Goal: Transaction & Acquisition: Obtain resource

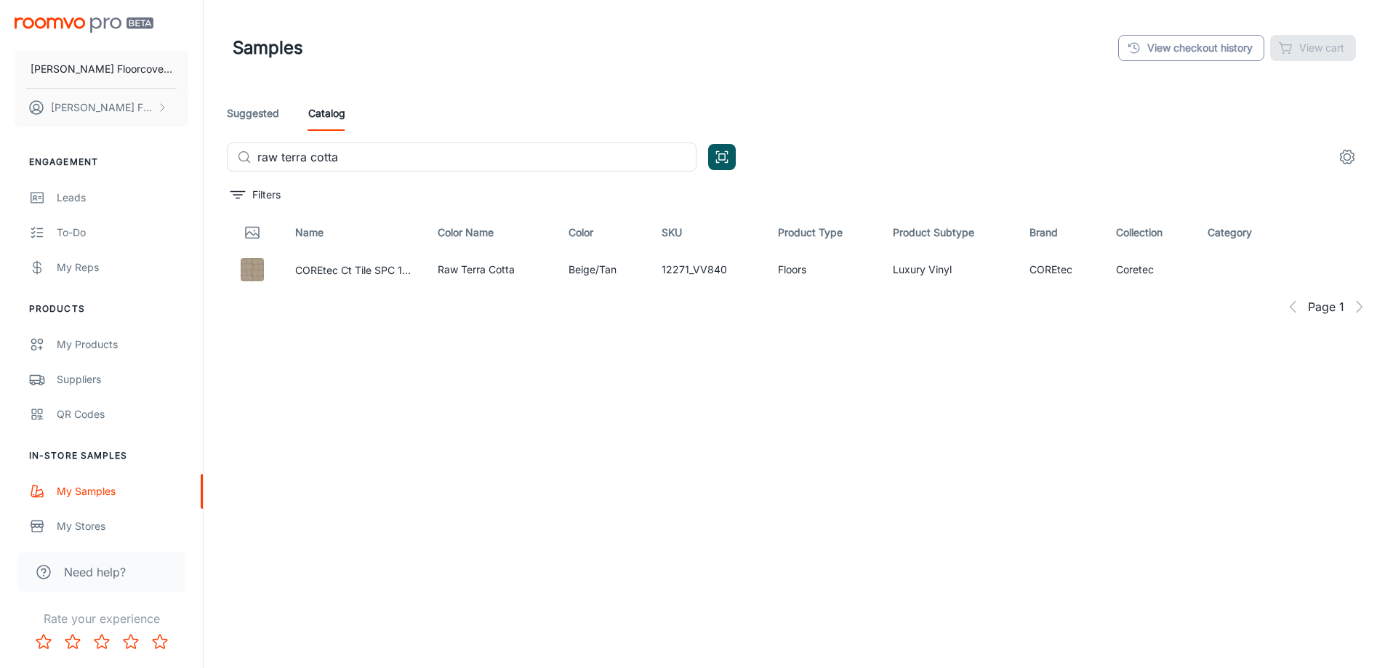
click at [1172, 47] on link "View checkout history" at bounding box center [1191, 48] width 146 height 26
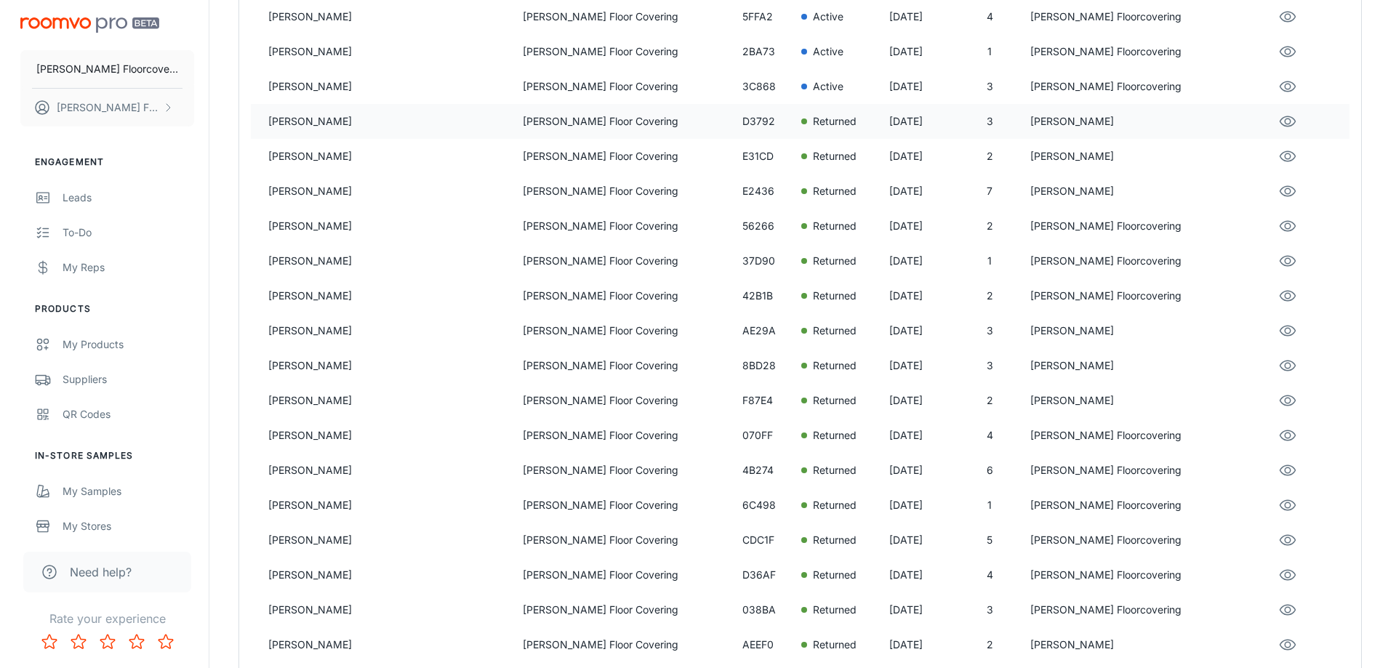
scroll to position [291, 0]
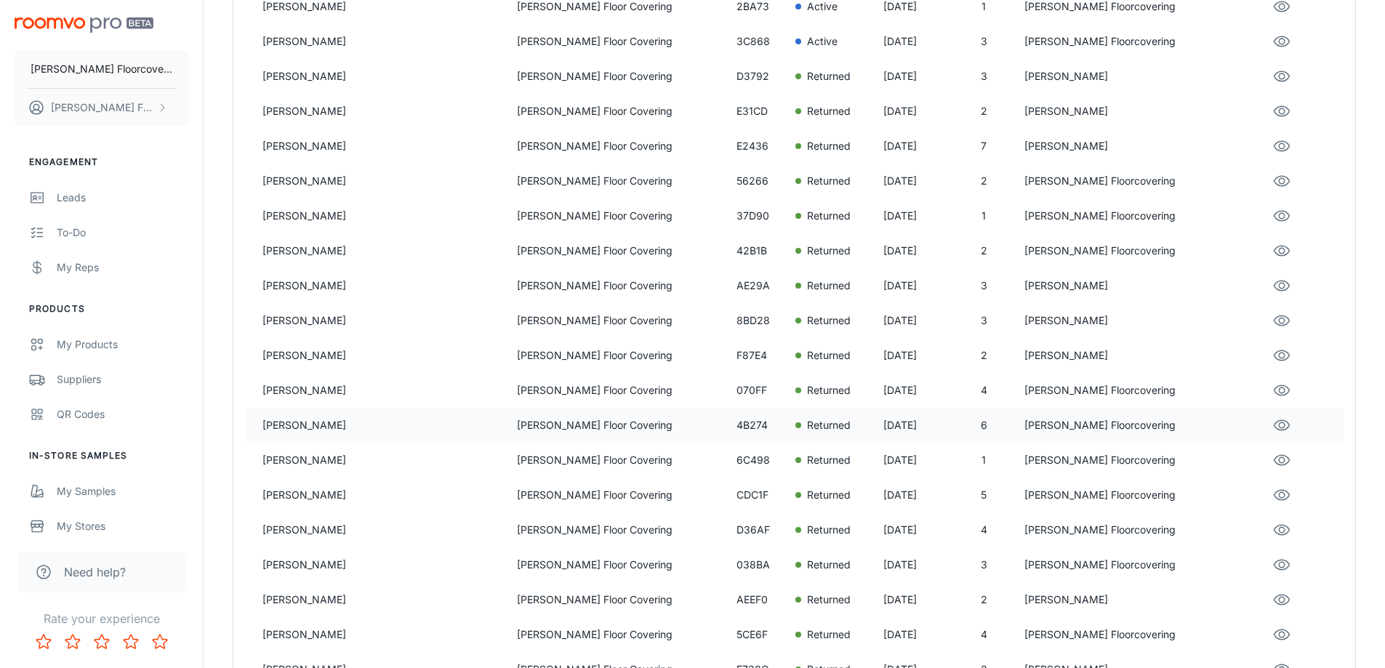
click at [328, 420] on p "[PERSON_NAME]" at bounding box center [384, 425] width 243 height 16
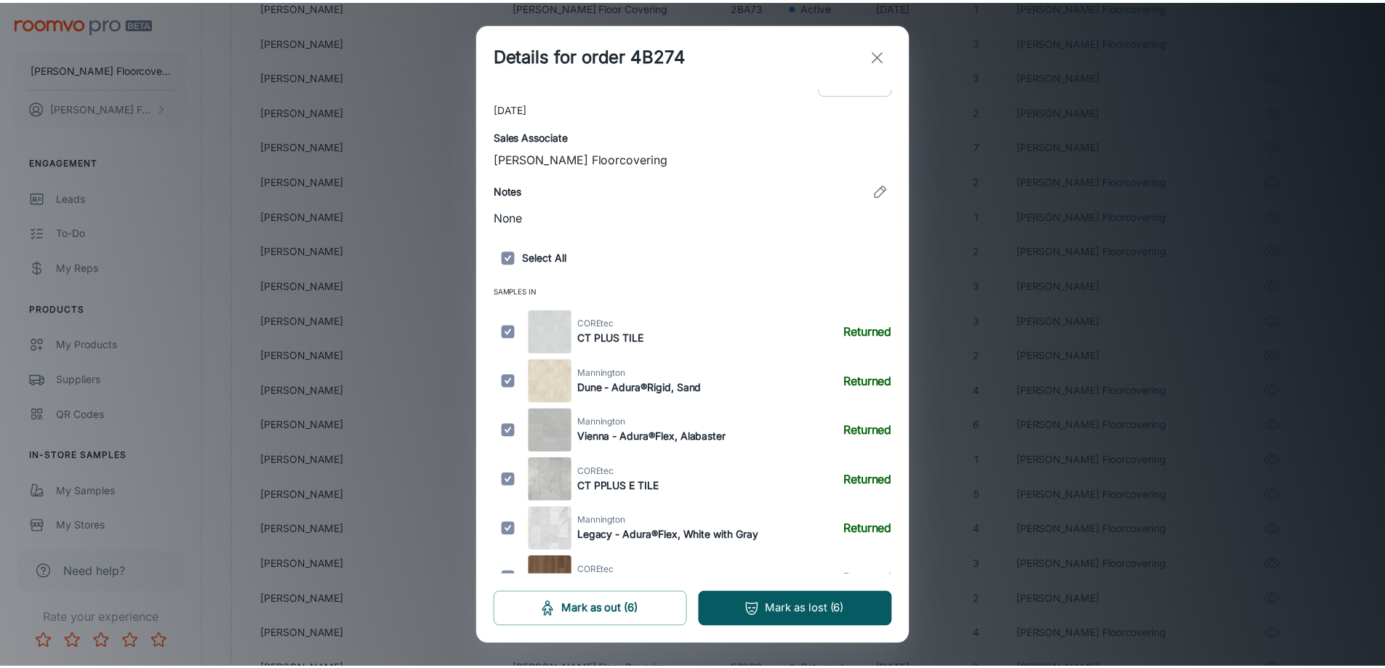
scroll to position [280, 0]
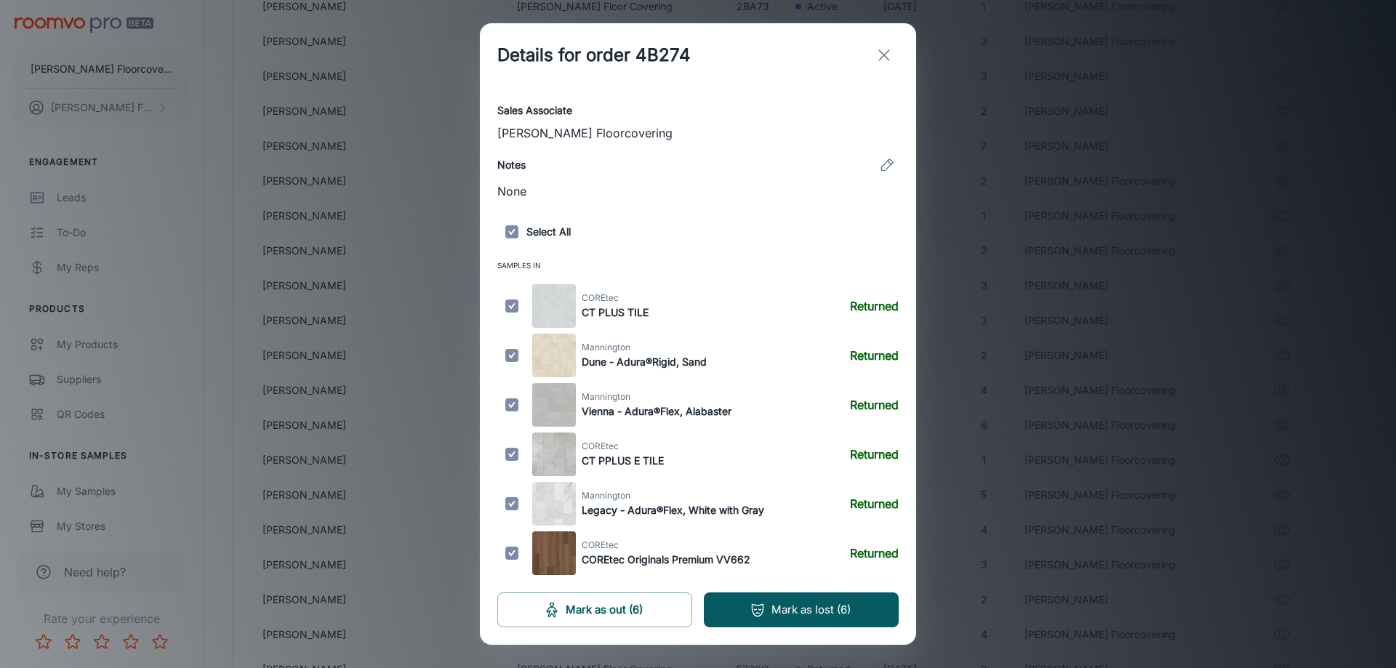
click at [557, 560] on img at bounding box center [554, 554] width 44 height 44
click at [890, 56] on icon "exit" at bounding box center [884, 55] width 17 height 17
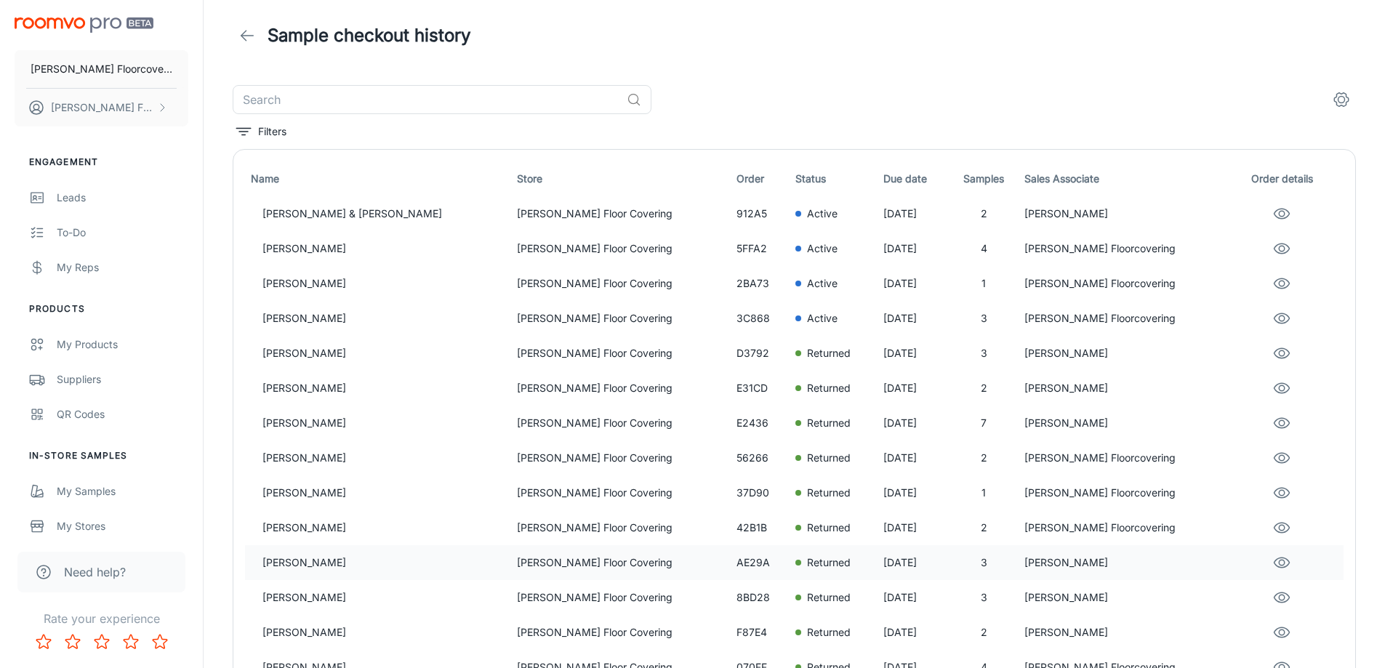
scroll to position [0, 0]
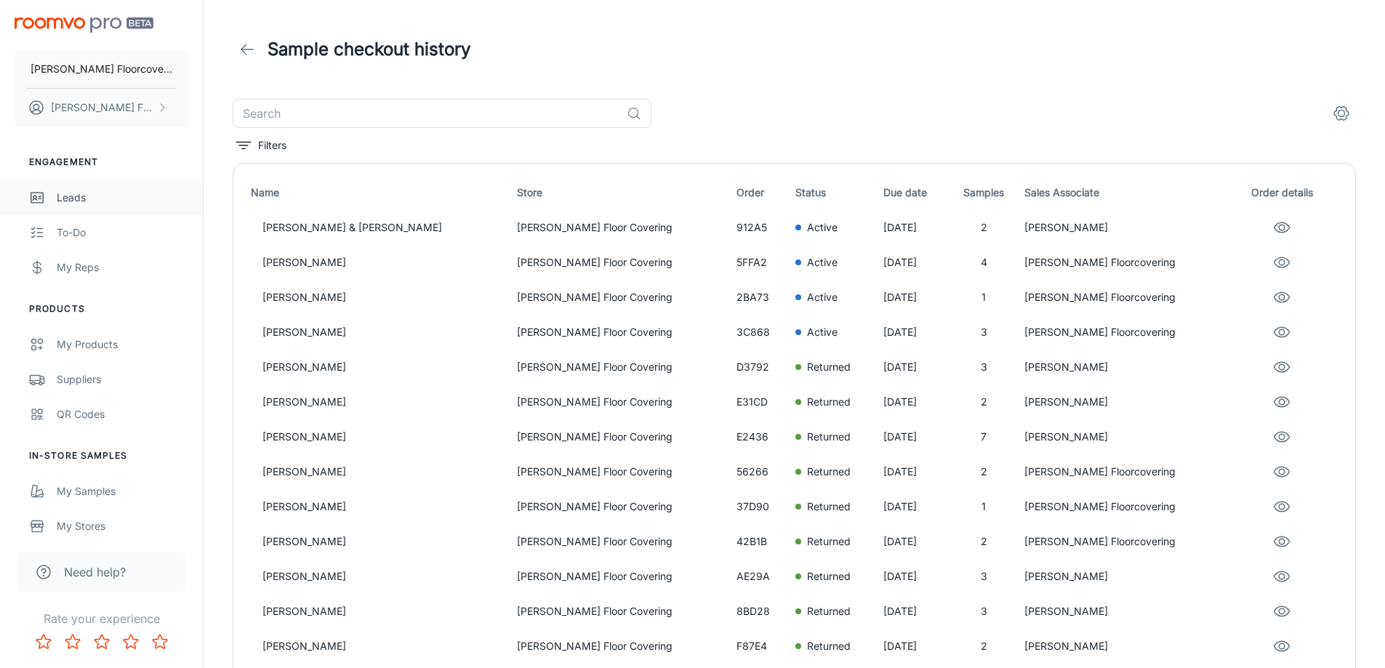
click at [71, 201] on div "Leads" at bounding box center [123, 198] width 132 height 16
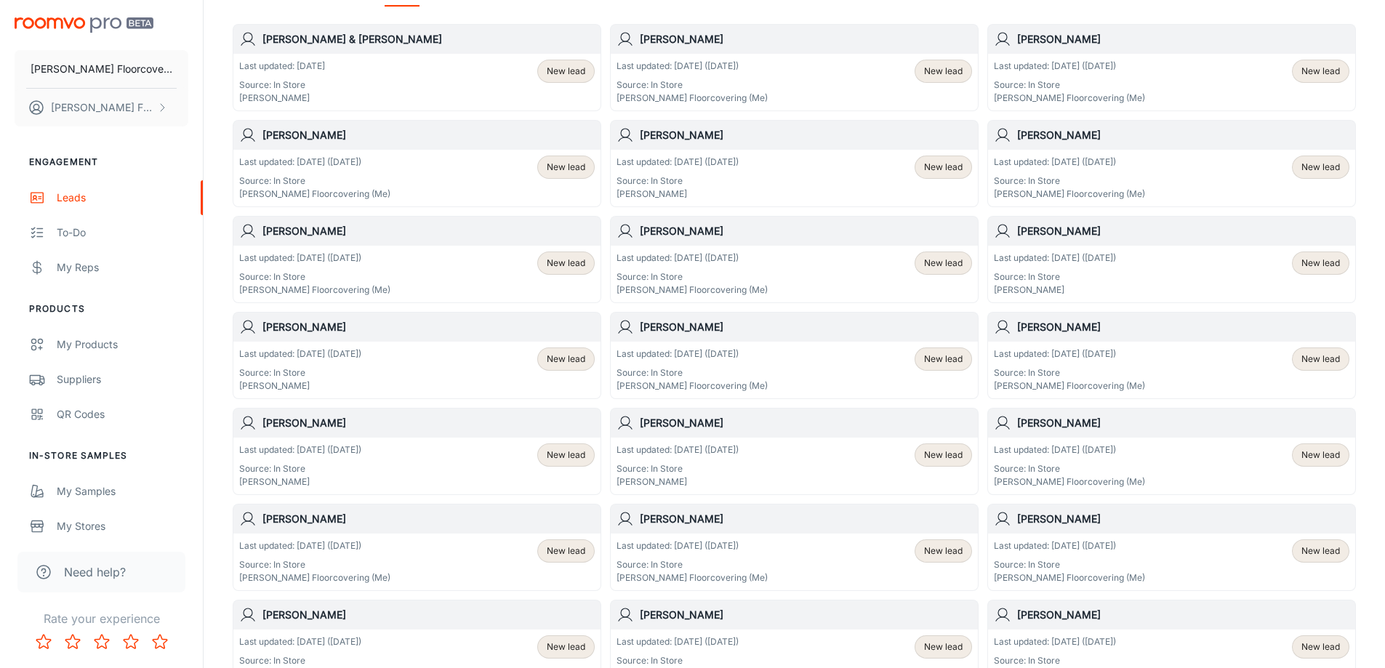
scroll to position [218, 0]
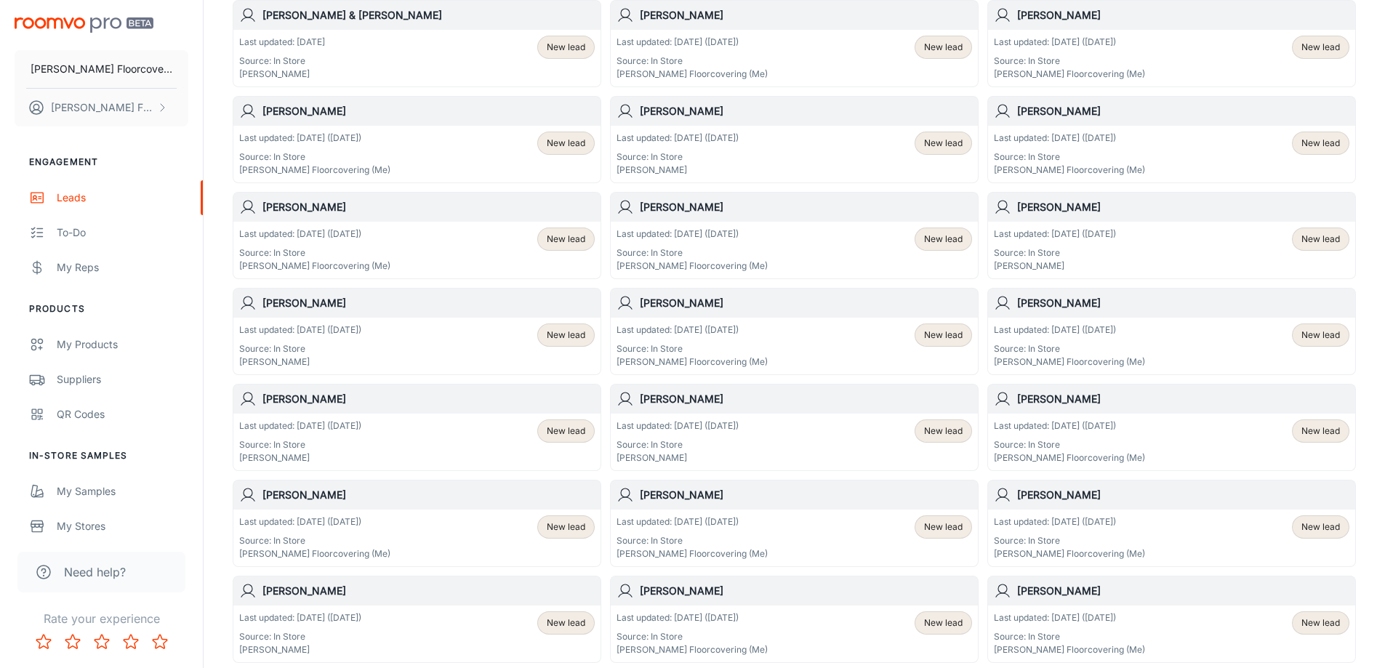
click at [762, 553] on div "Last updated: [DATE] ([DATE]) Source: In Store [PERSON_NAME] Floorcovering (Me)…" at bounding box center [795, 538] width 356 height 45
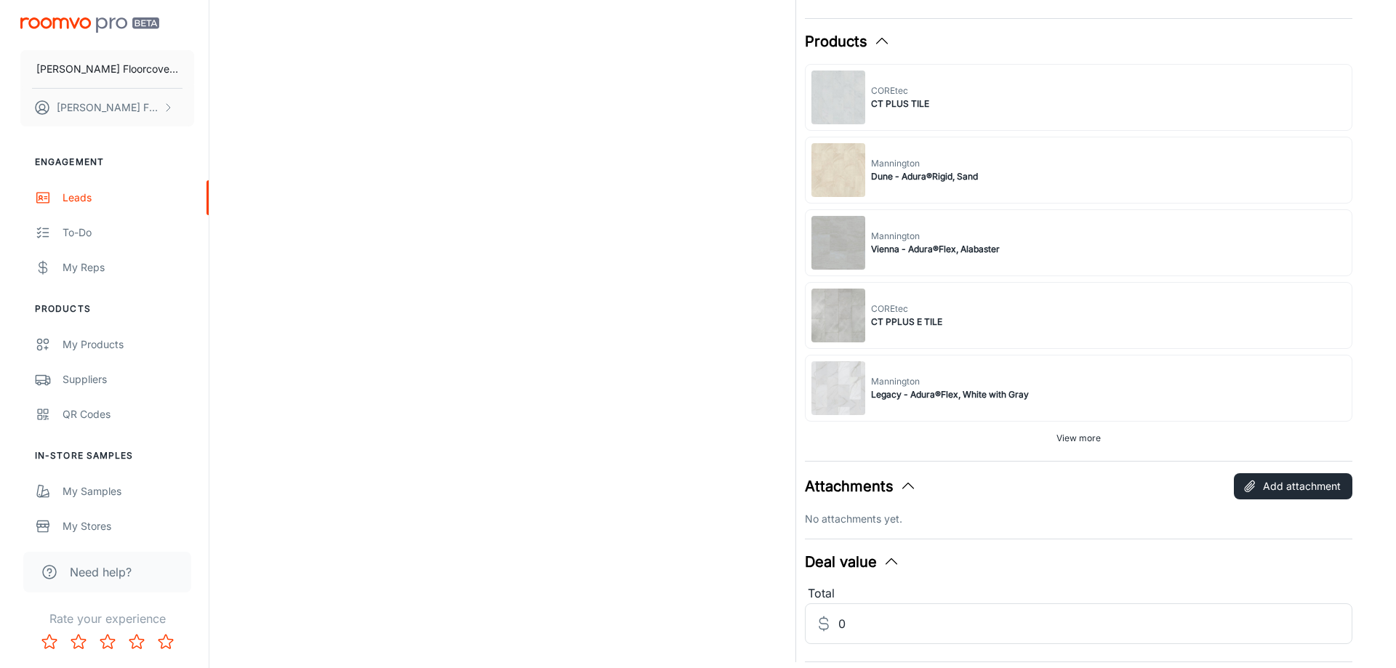
scroll to position [582, 0]
click at [1057, 436] on span "View more" at bounding box center [1073, 437] width 44 height 13
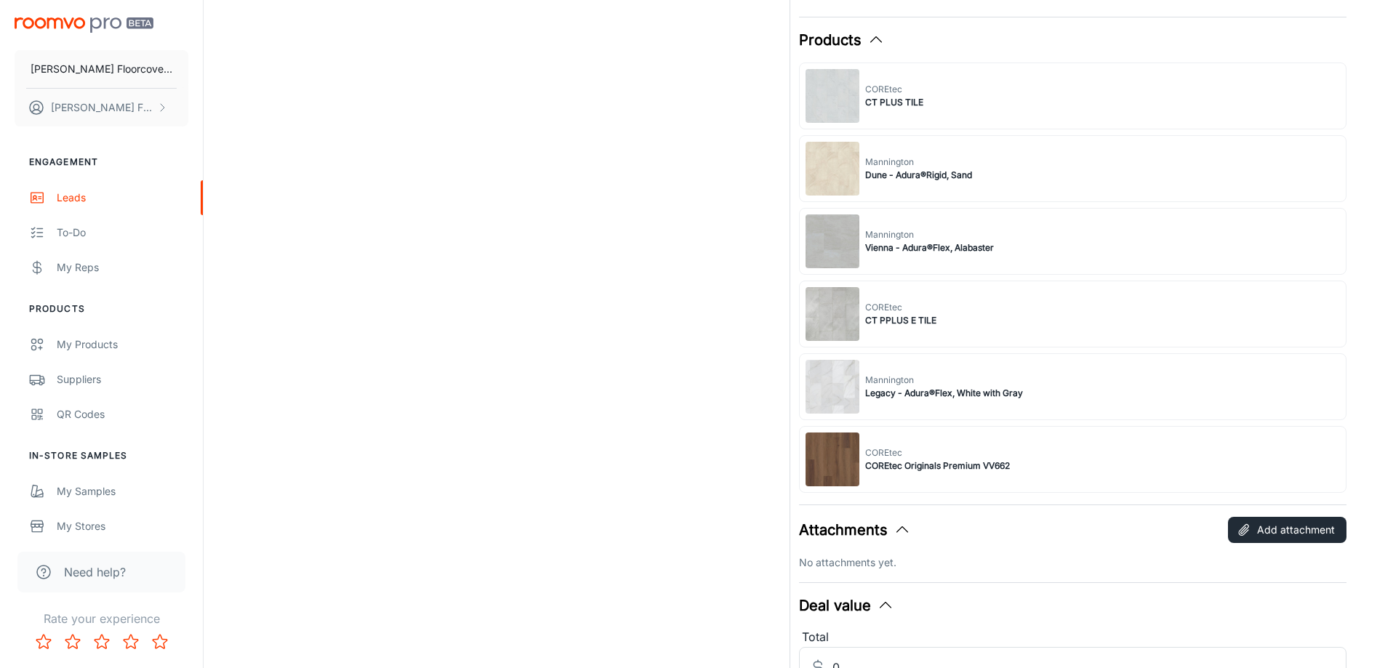
click at [1051, 479] on div "COREtec COREtec Originals Premium VV662" at bounding box center [1073, 459] width 548 height 67
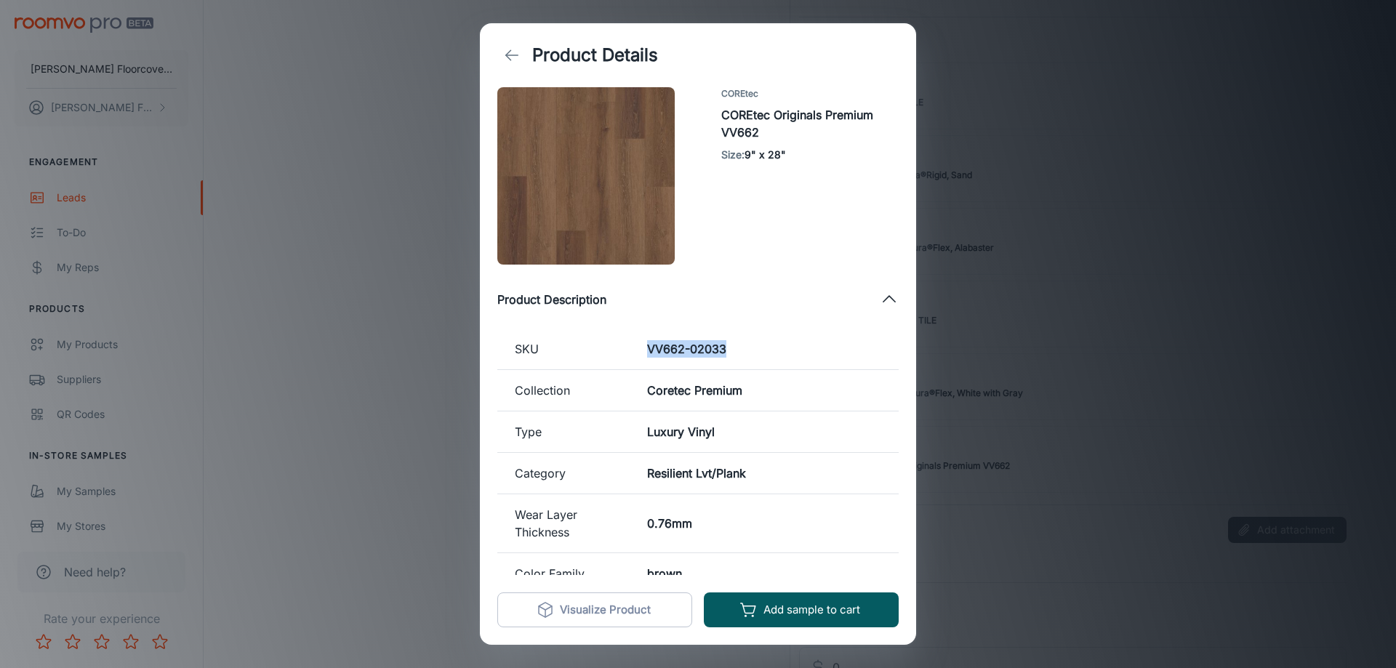
drag, startPoint x: 727, startPoint y: 346, endPoint x: 647, endPoint y: 345, distance: 80.0
click at [647, 345] on h6 "VV662-02033" at bounding box center [764, 348] width 234 height 17
copy h6 "VV662-02033"
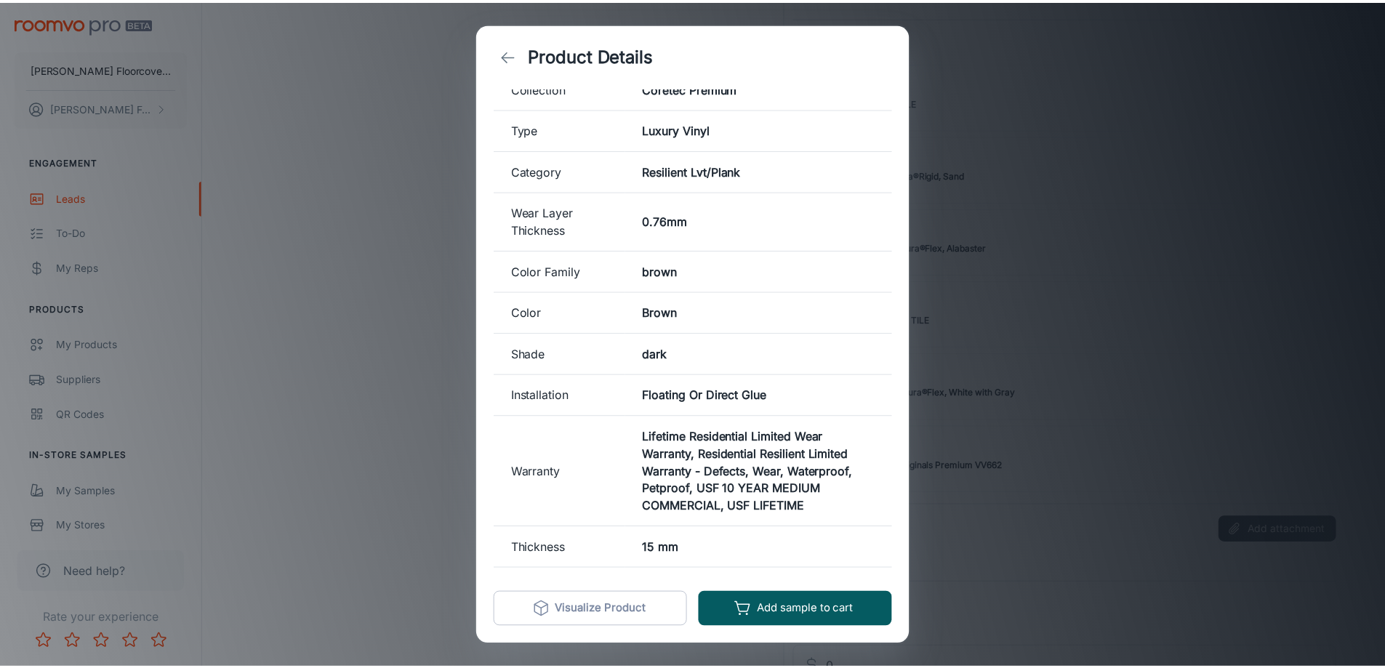
scroll to position [303, 0]
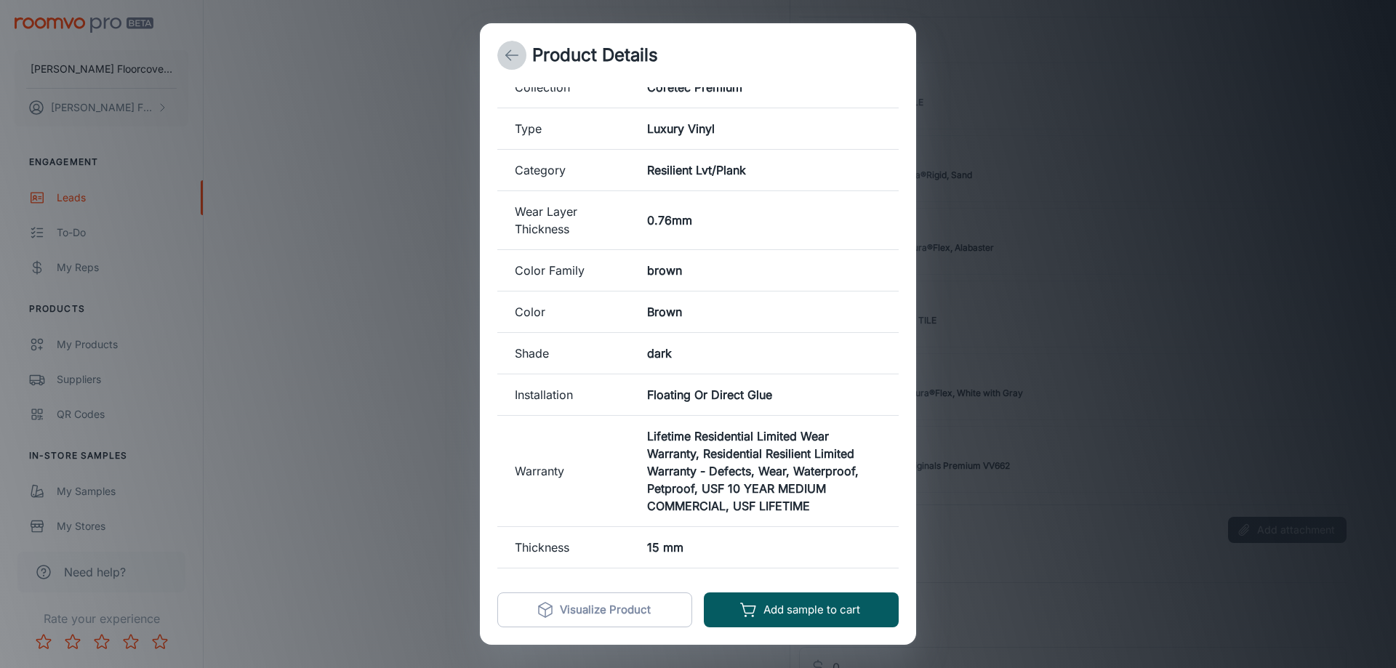
click at [503, 56] on button "back" at bounding box center [511, 55] width 29 height 29
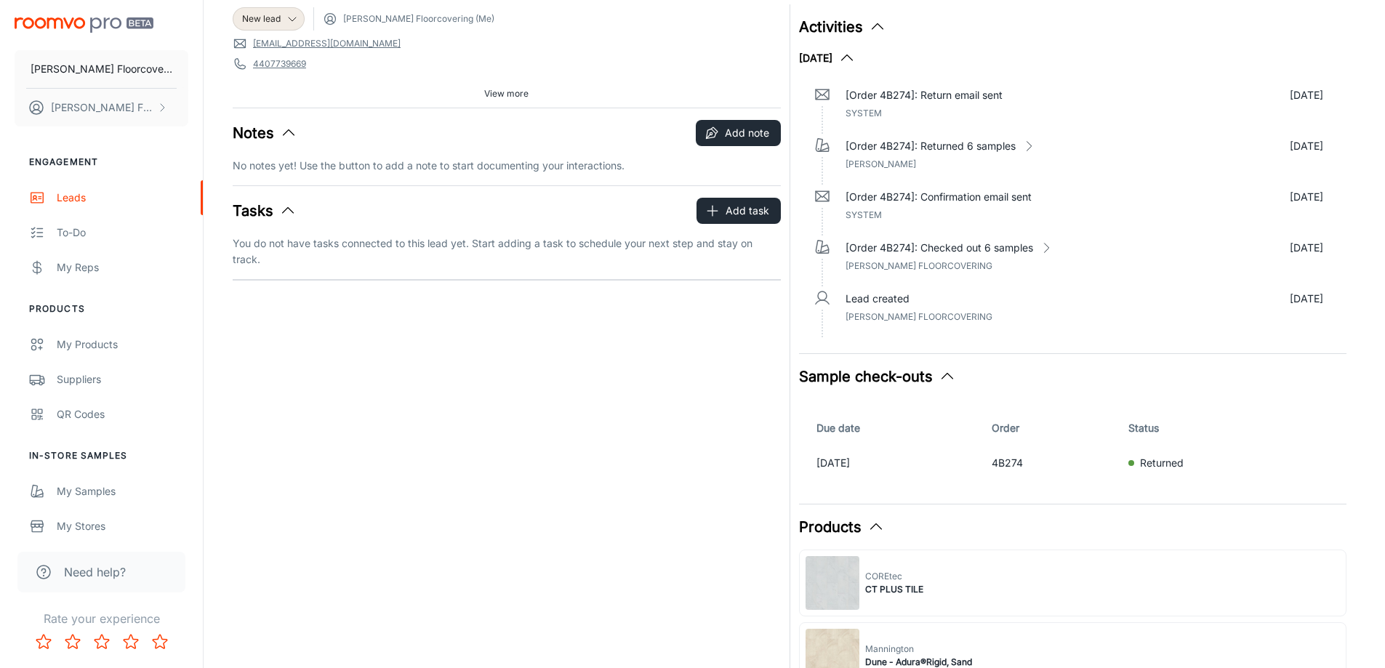
scroll to position [0, 0]
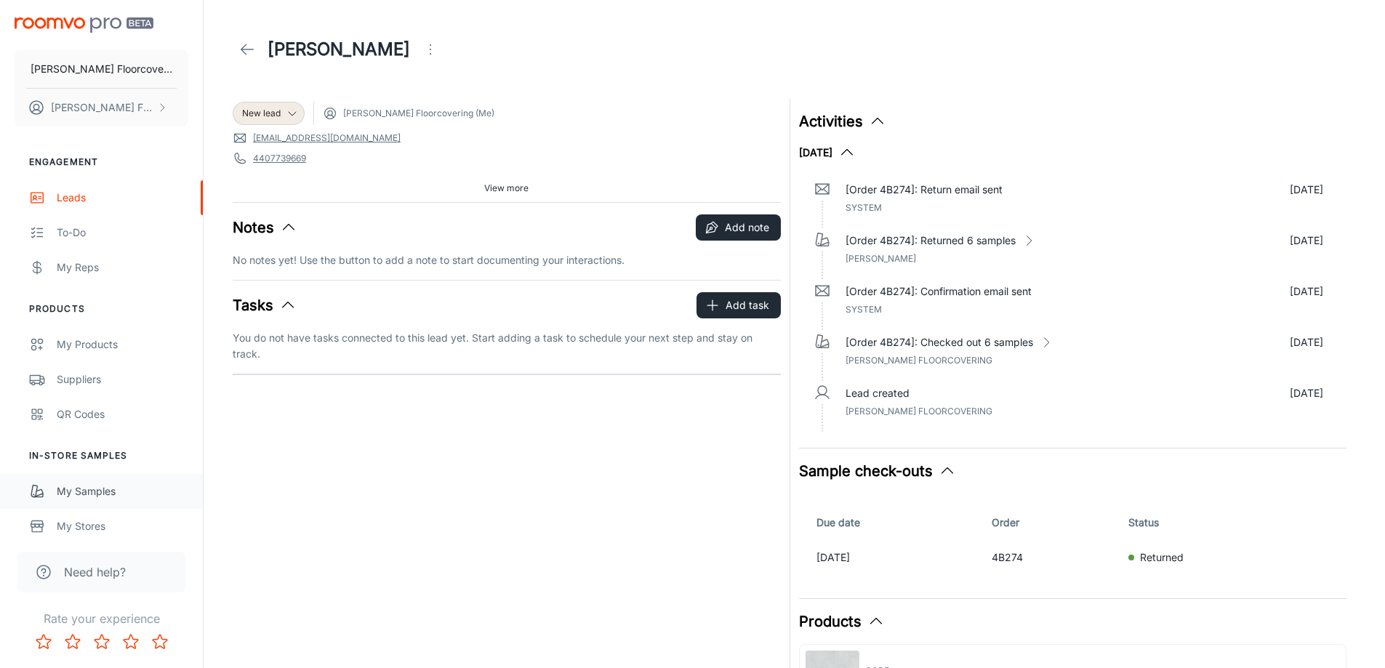
click at [113, 477] on link "My Samples" at bounding box center [101, 491] width 203 height 35
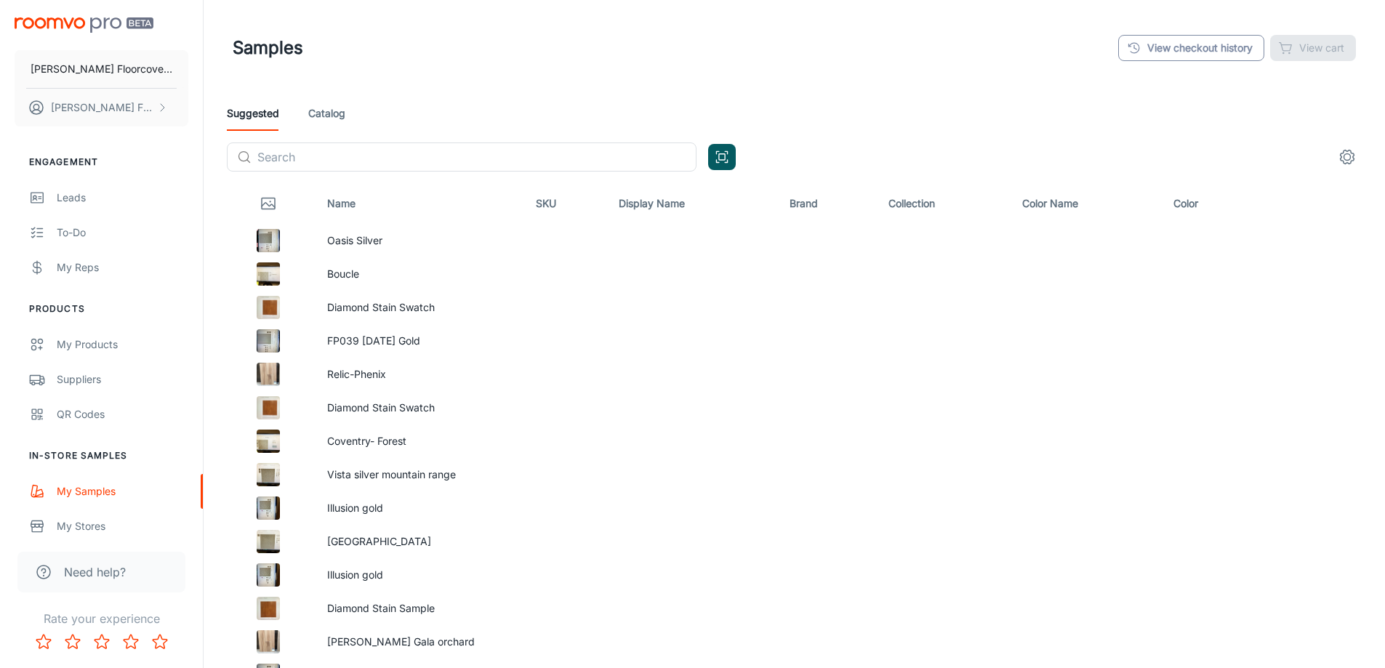
click at [1177, 47] on link "View checkout history" at bounding box center [1191, 48] width 146 height 26
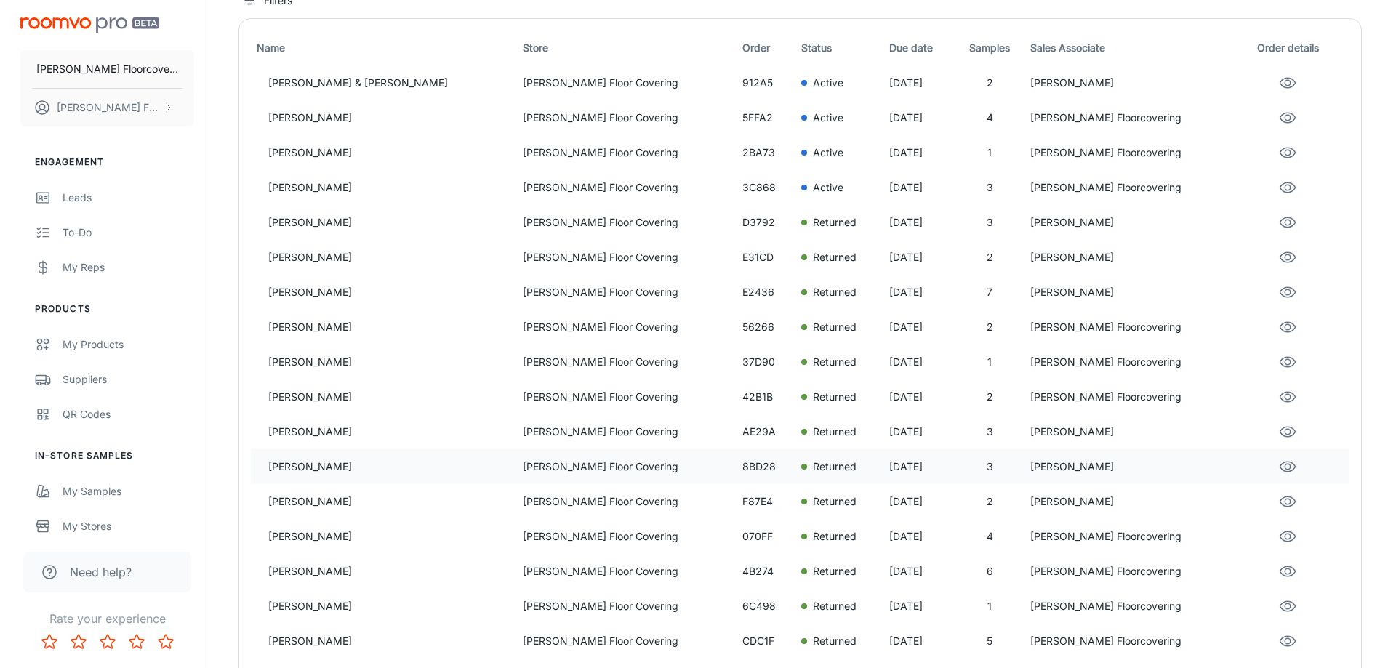
scroll to position [145, 0]
click at [304, 571] on p "[PERSON_NAME]" at bounding box center [384, 571] width 243 height 16
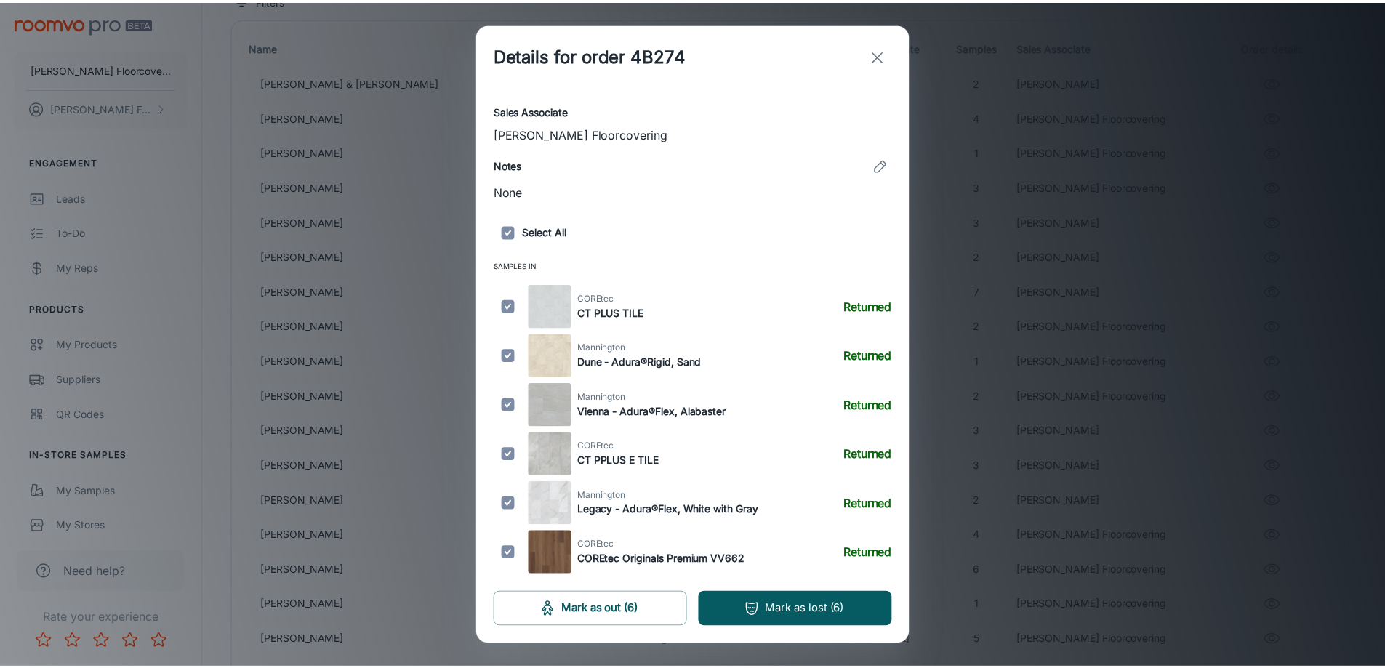
scroll to position [0, 0]
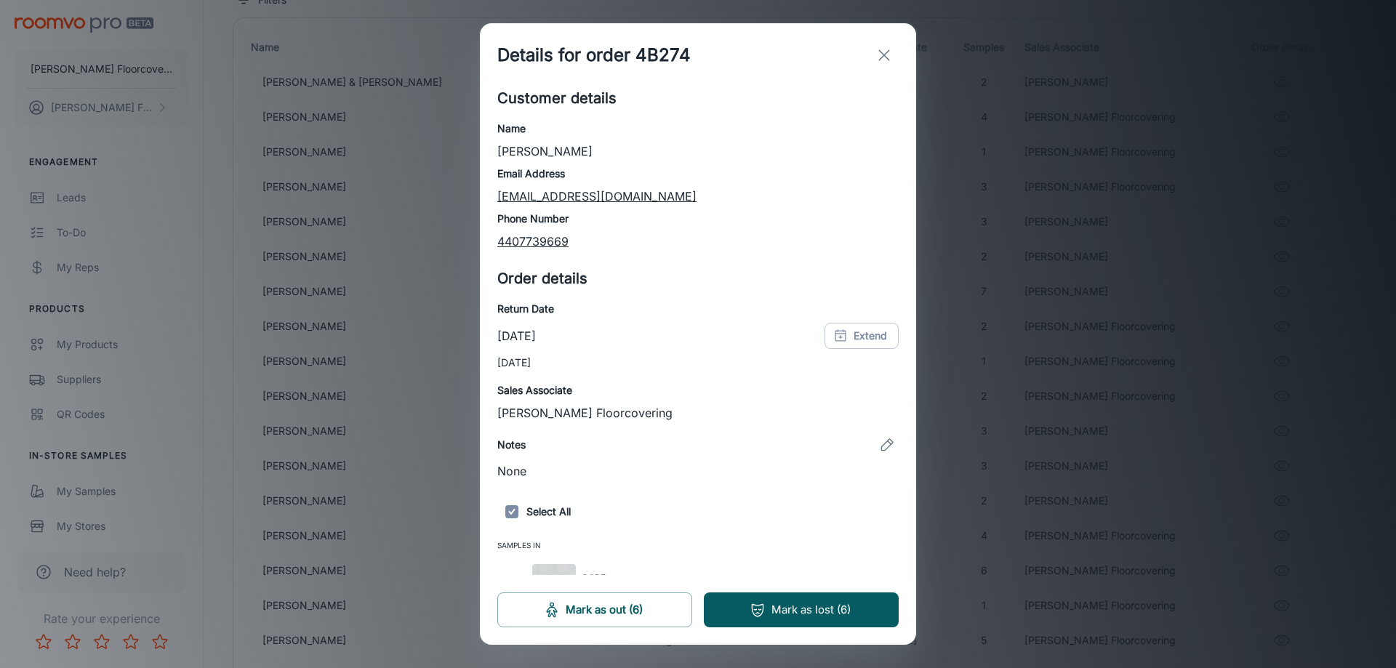
click at [886, 62] on icon "exit" at bounding box center [884, 55] width 17 height 17
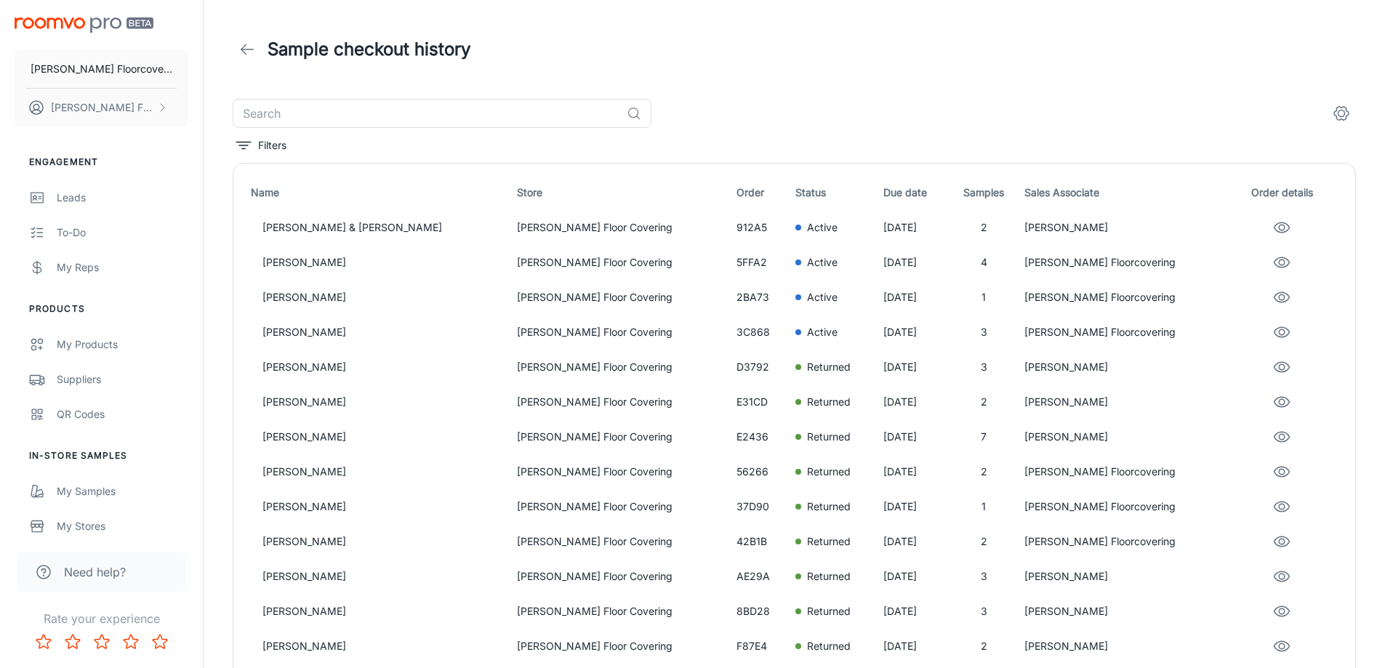
click at [252, 52] on icon at bounding box center [247, 49] width 17 height 17
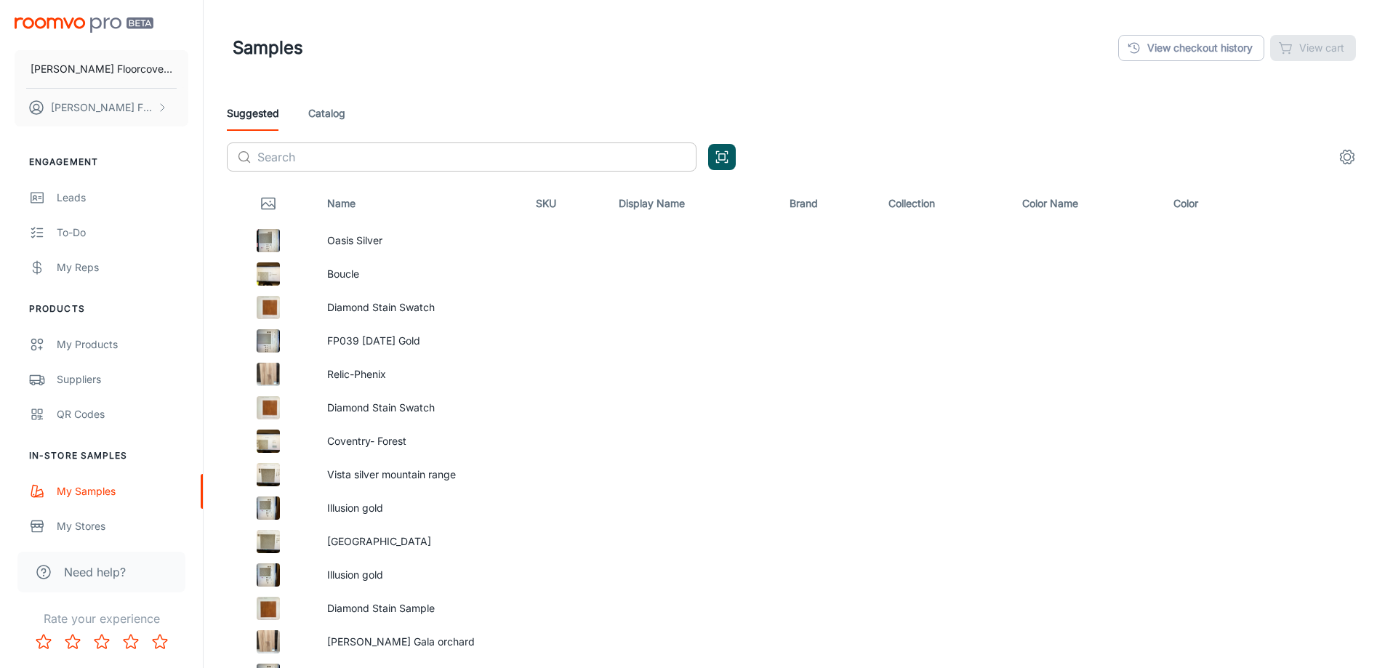
click at [372, 170] on input "text" at bounding box center [476, 157] width 439 height 29
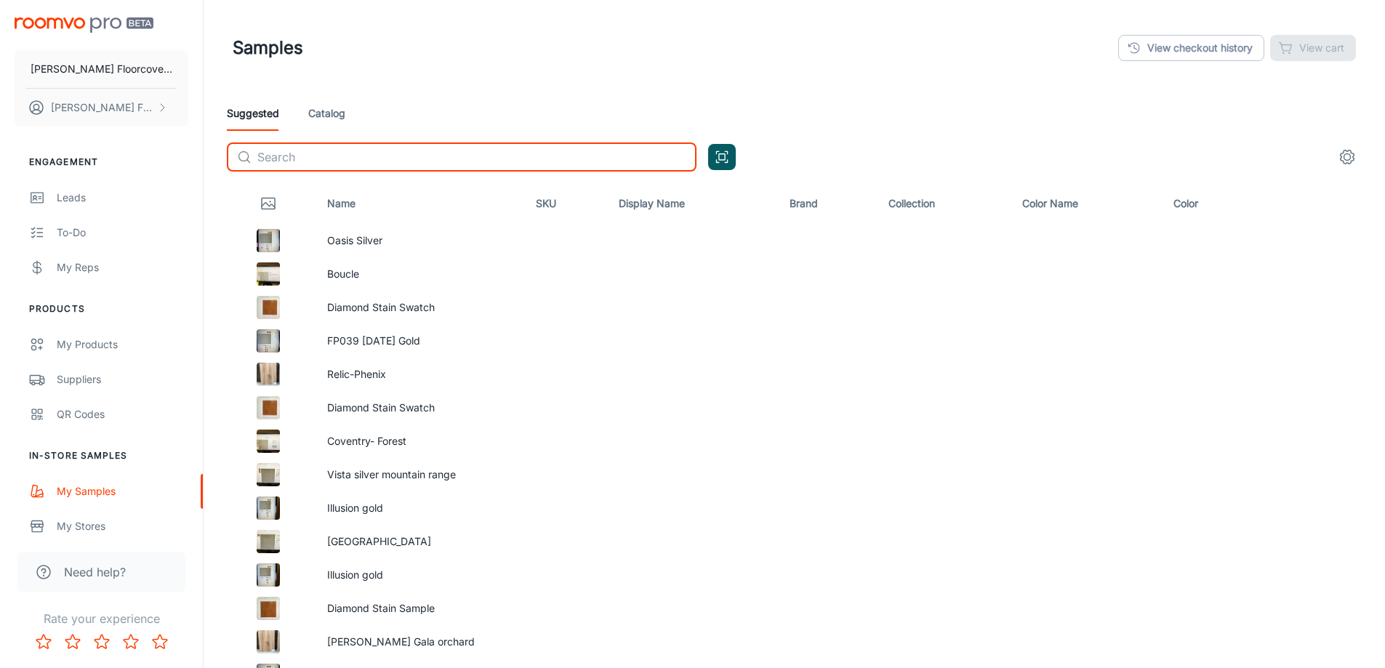
drag, startPoint x: 323, startPoint y: 105, endPoint x: 543, endPoint y: 149, distance: 224.8
click at [323, 106] on link "Catalog" at bounding box center [326, 113] width 37 height 35
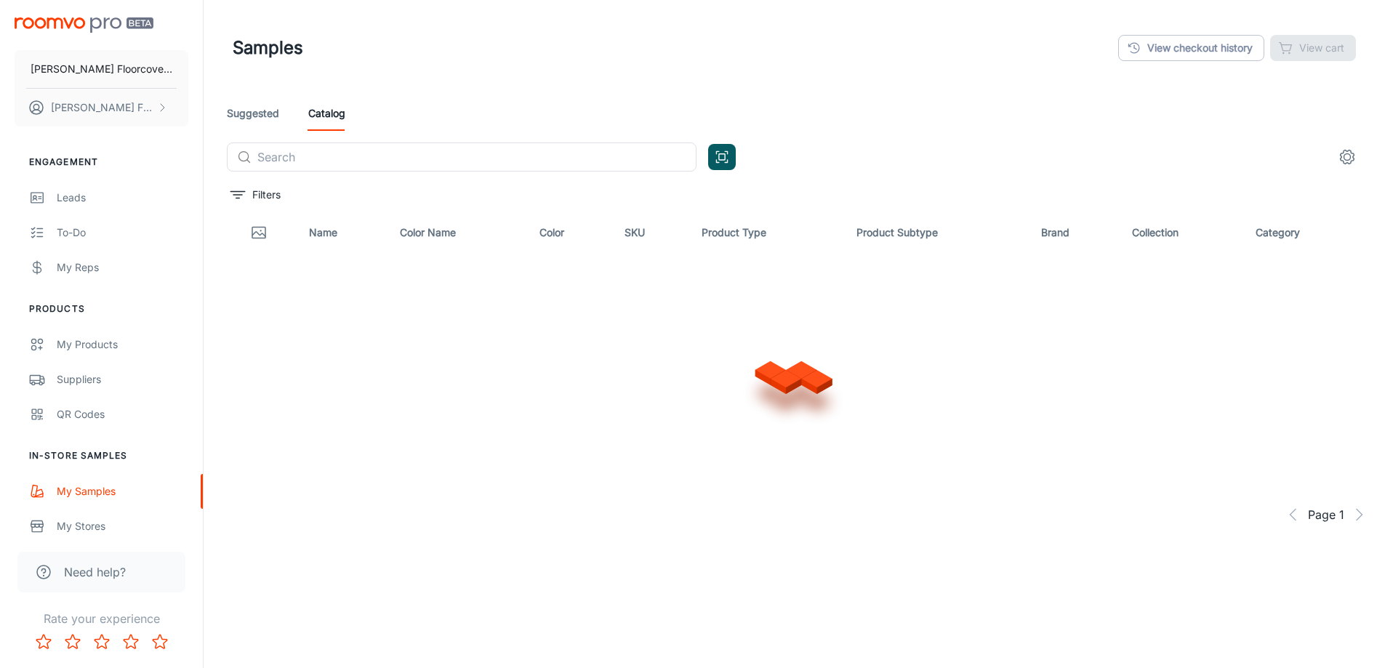
scroll to position [74, 0]
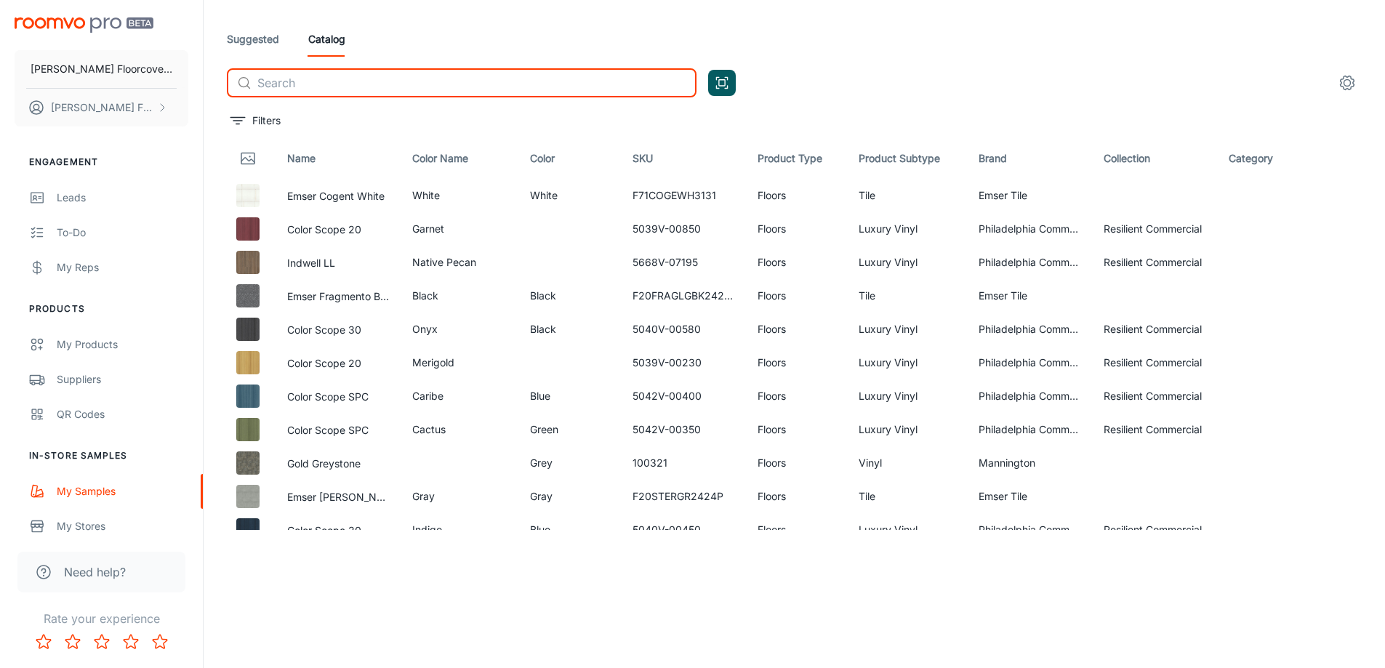
drag, startPoint x: 445, startPoint y: 85, endPoint x: 460, endPoint y: 82, distance: 15.5
click at [445, 85] on input "text" at bounding box center [476, 82] width 439 height 29
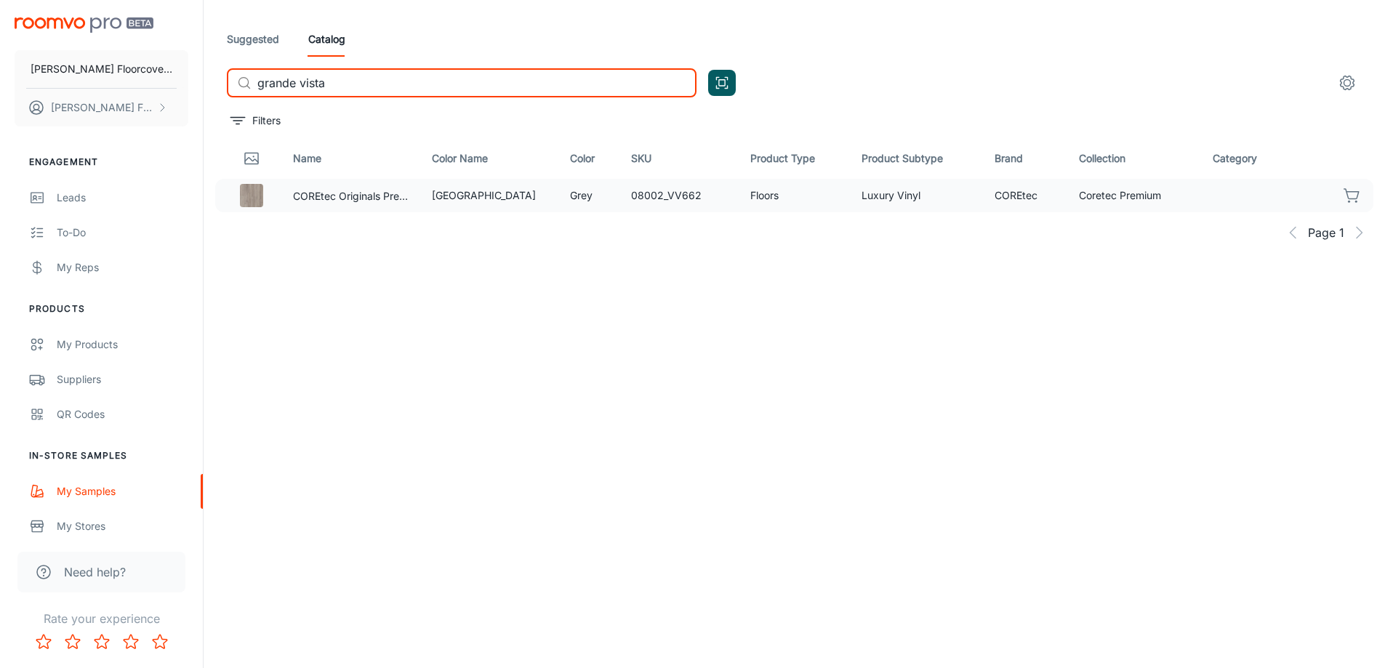
click at [1351, 201] on icon "button" at bounding box center [1352, 195] width 17 height 17
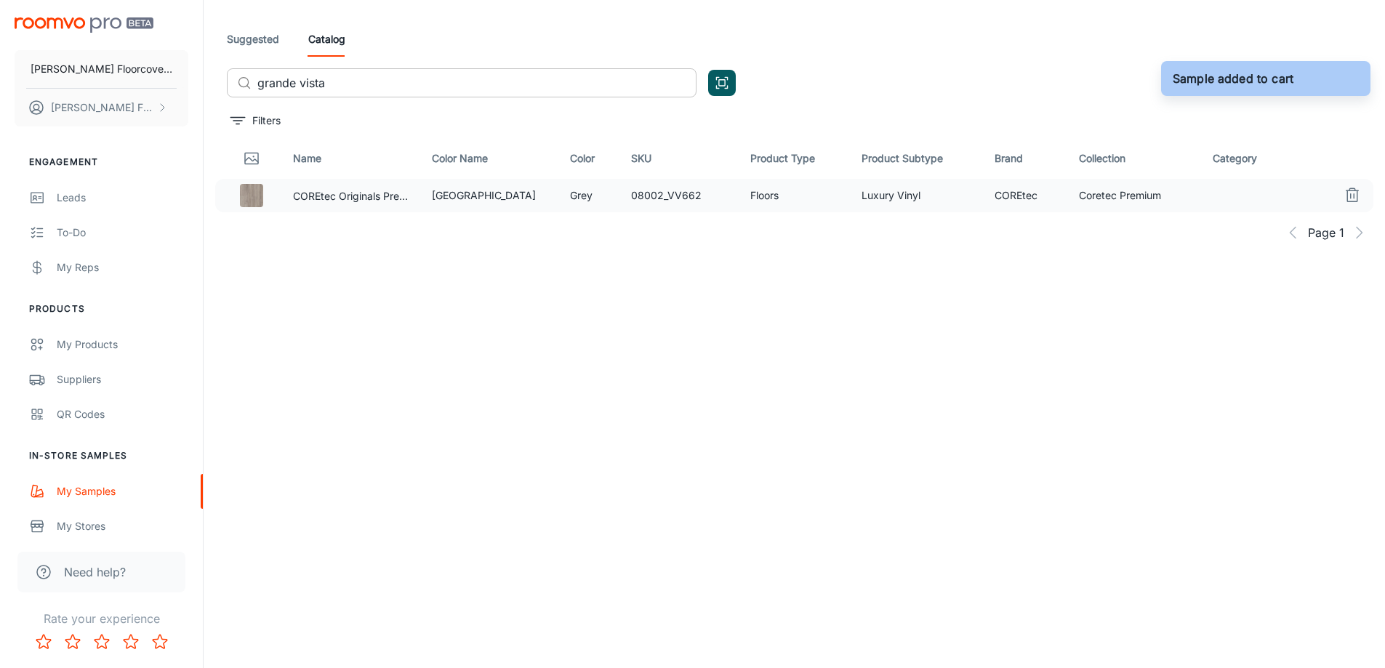
click at [395, 75] on input "grande vista" at bounding box center [476, 82] width 439 height 29
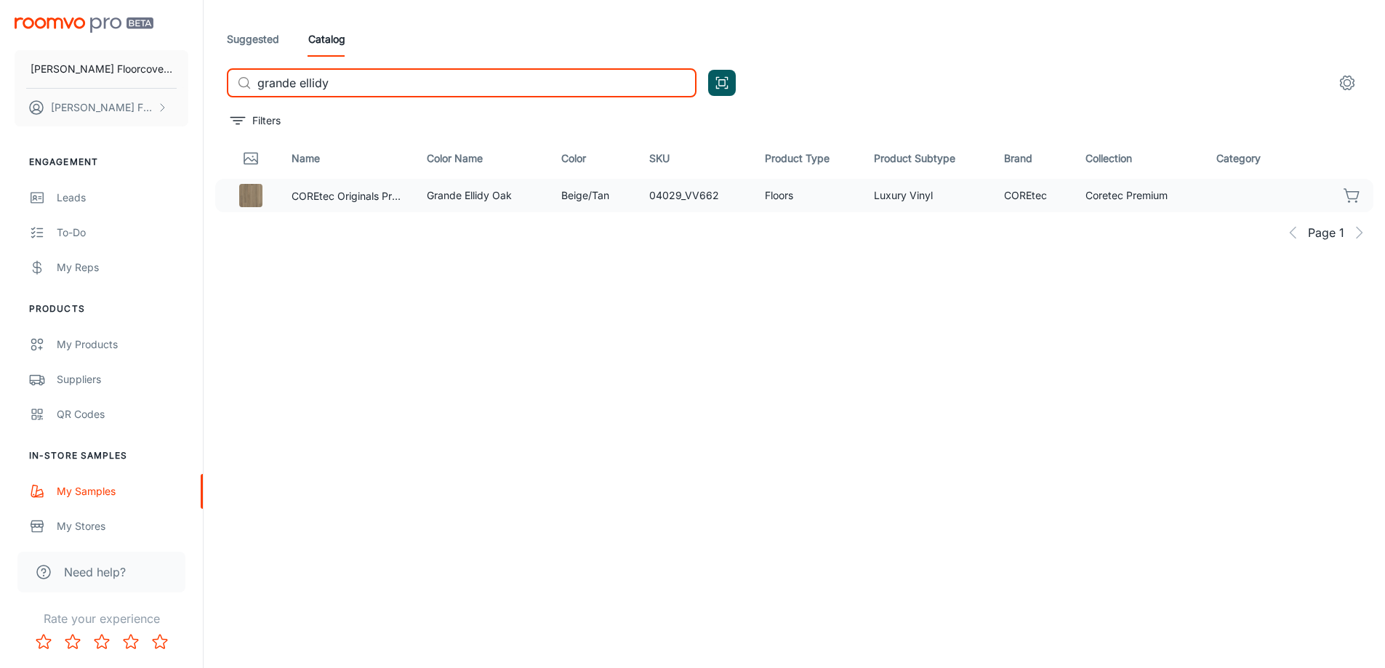
click at [1348, 195] on icon "button" at bounding box center [1352, 194] width 15 height 10
drag, startPoint x: 361, startPoint y: 82, endPoint x: 300, endPoint y: 84, distance: 60.4
click at [300, 84] on input "grande ellidy" at bounding box center [476, 82] width 439 height 29
type input "grande empire"
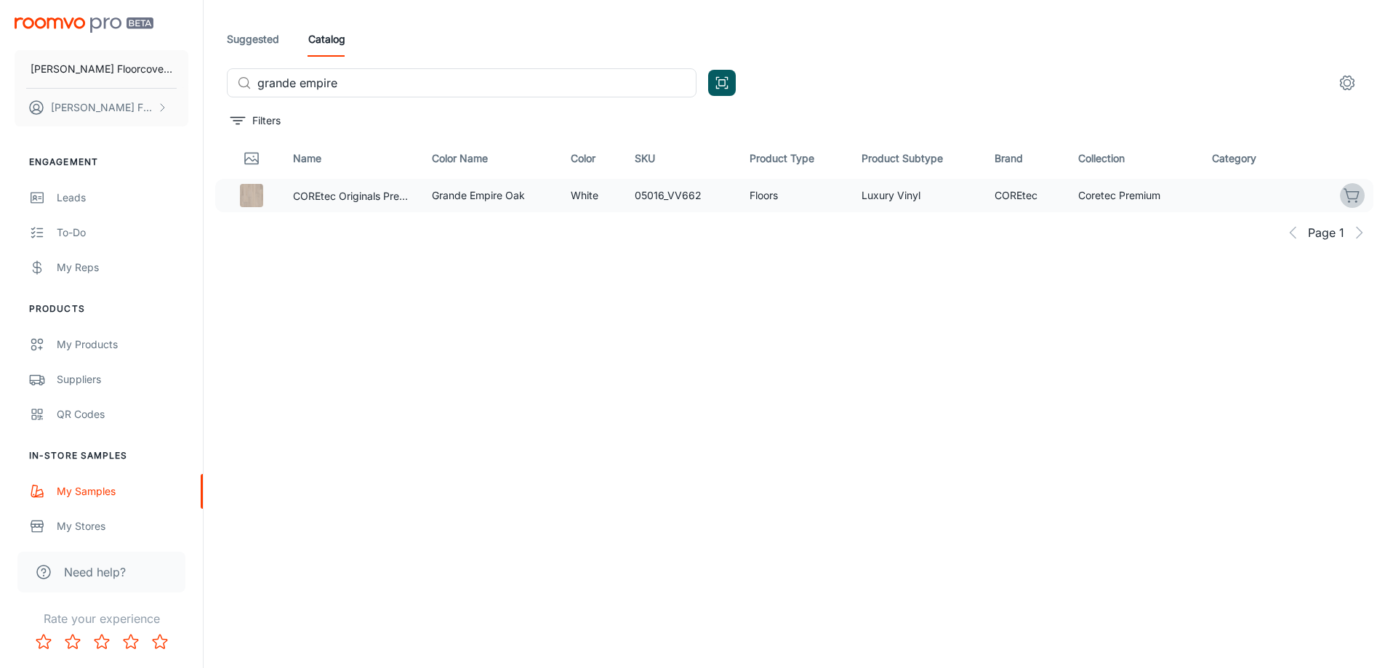
click at [1343, 198] on button "button" at bounding box center [1352, 195] width 25 height 25
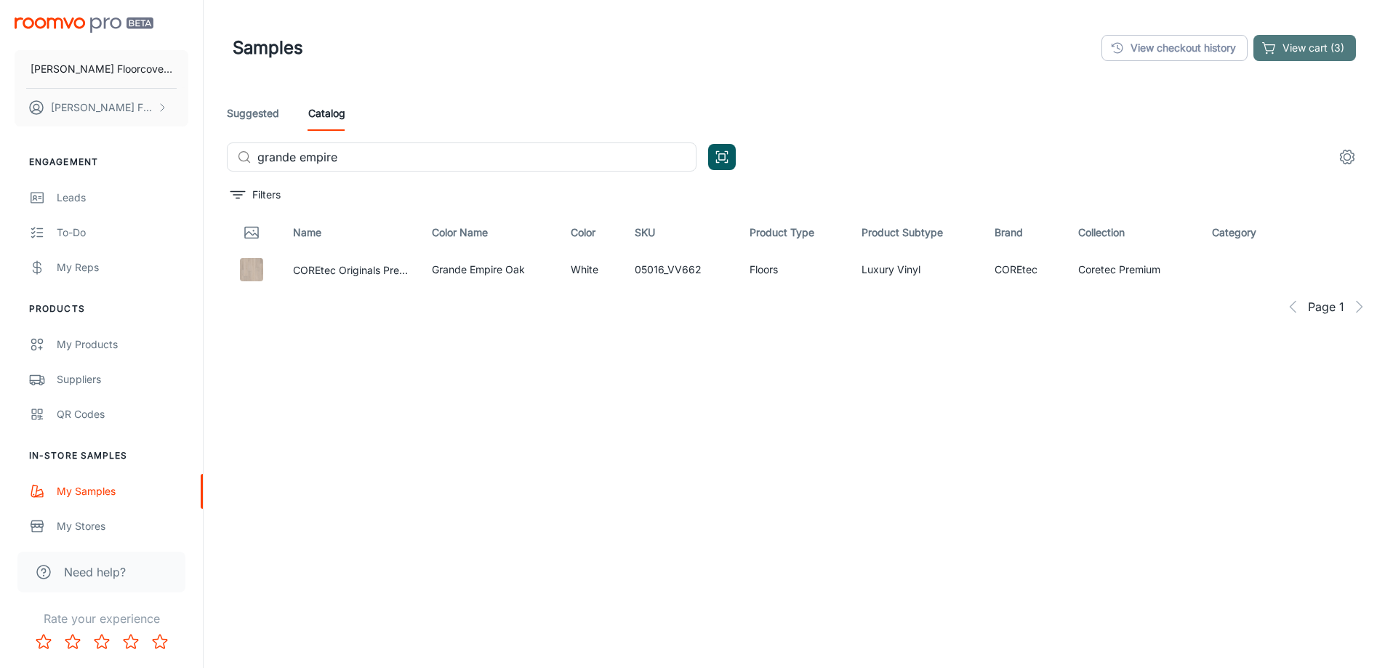
click at [1293, 52] on button "View cart (3)" at bounding box center [1305, 48] width 103 height 26
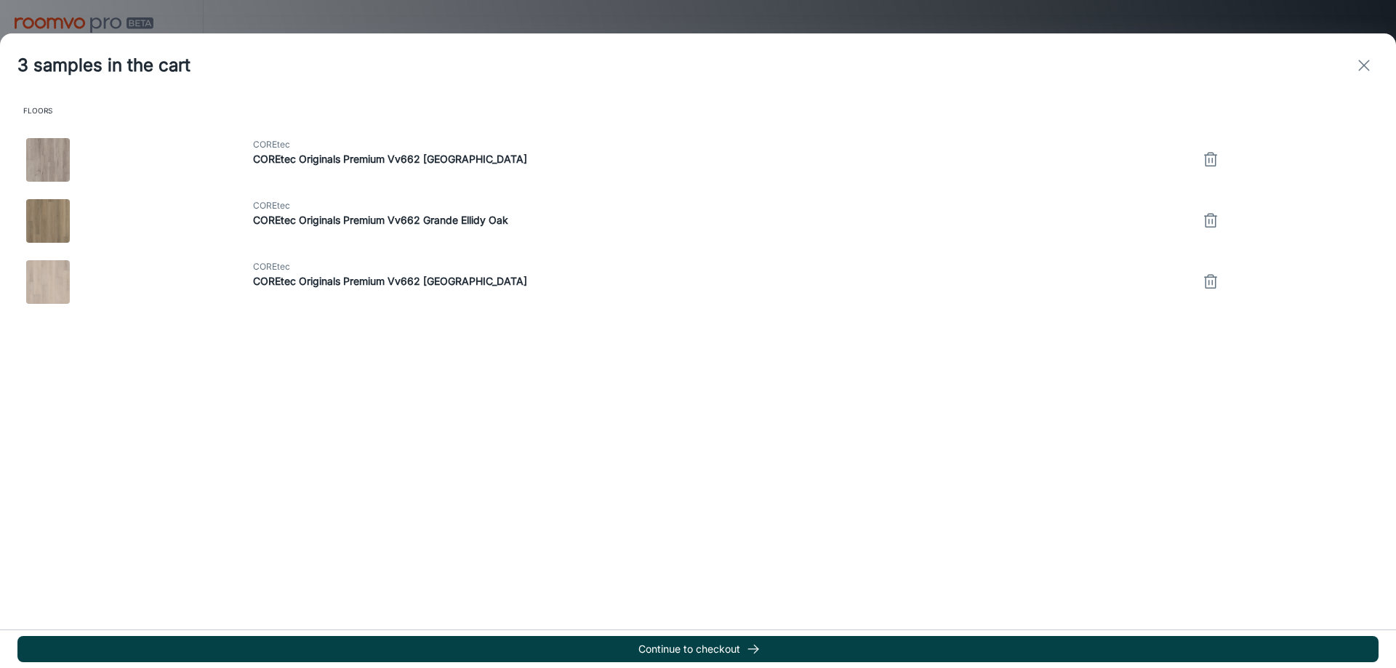
click at [817, 648] on button "Continue to checkout" at bounding box center [697, 649] width 1361 height 26
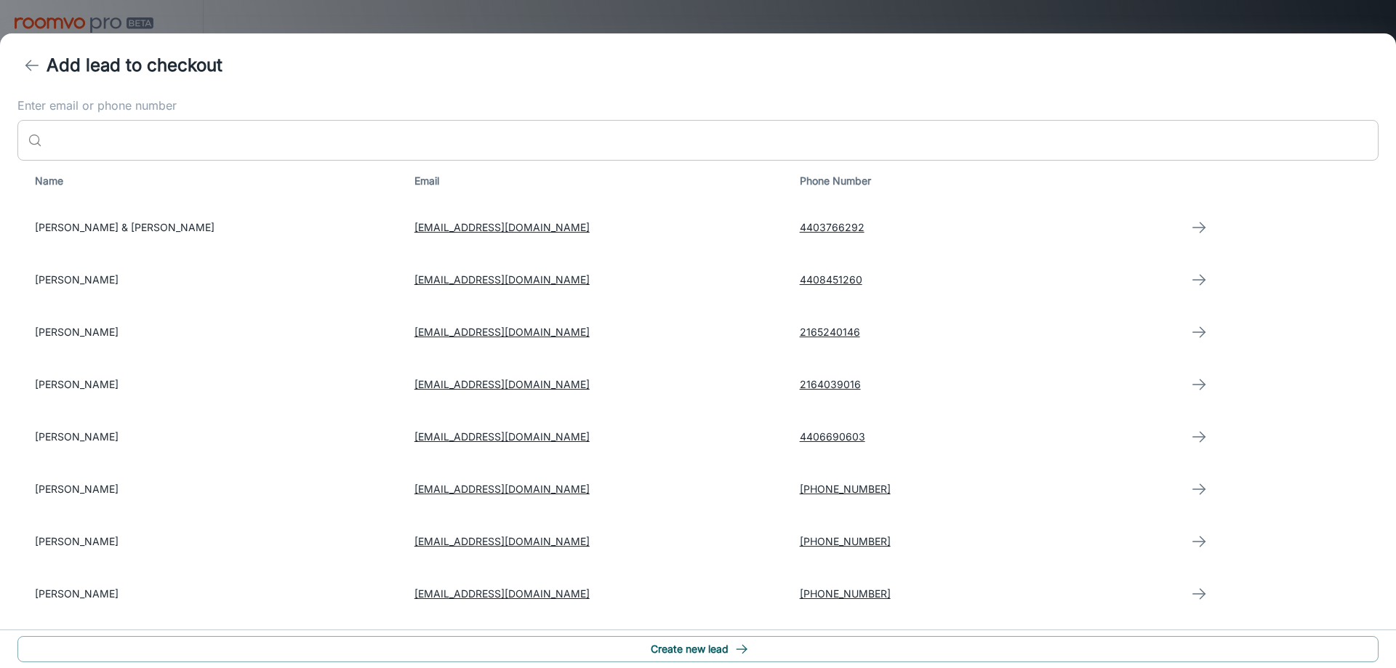
click at [264, 140] on input "Enter email or phone number" at bounding box center [713, 140] width 1331 height 41
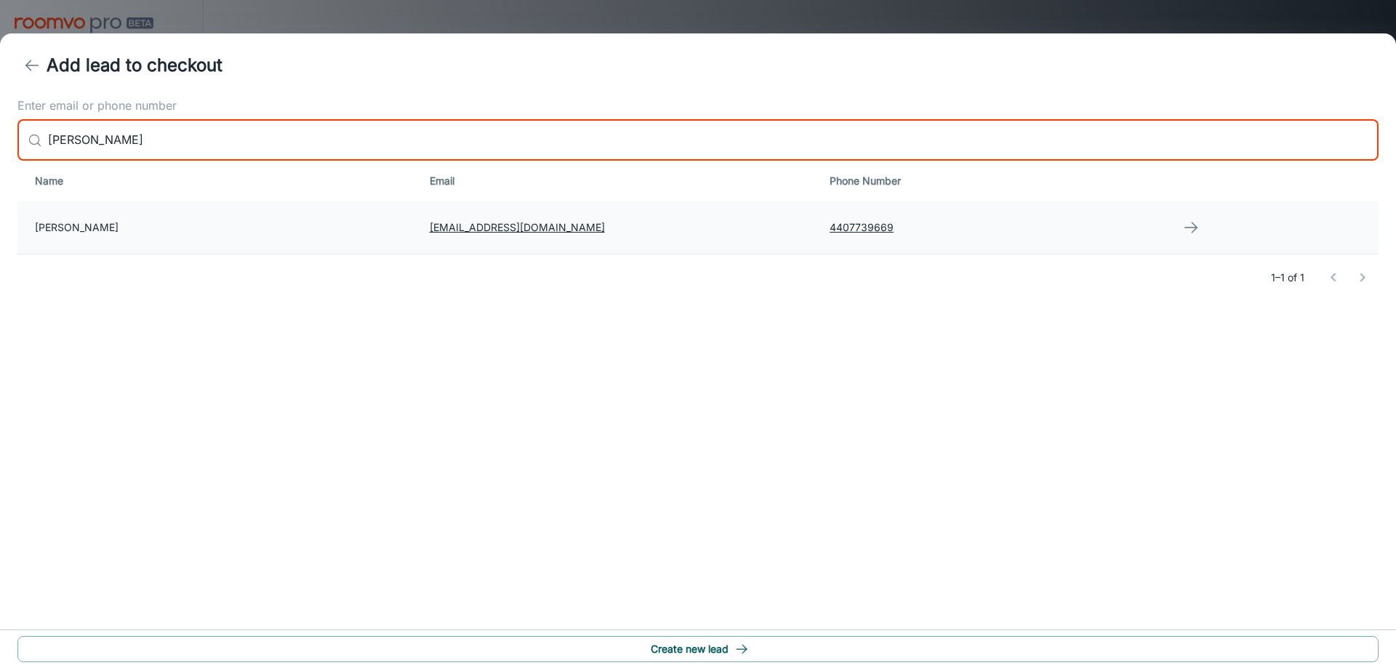
type input "[PERSON_NAME]"
click at [246, 231] on td "[PERSON_NAME]" at bounding box center [217, 227] width 401 height 52
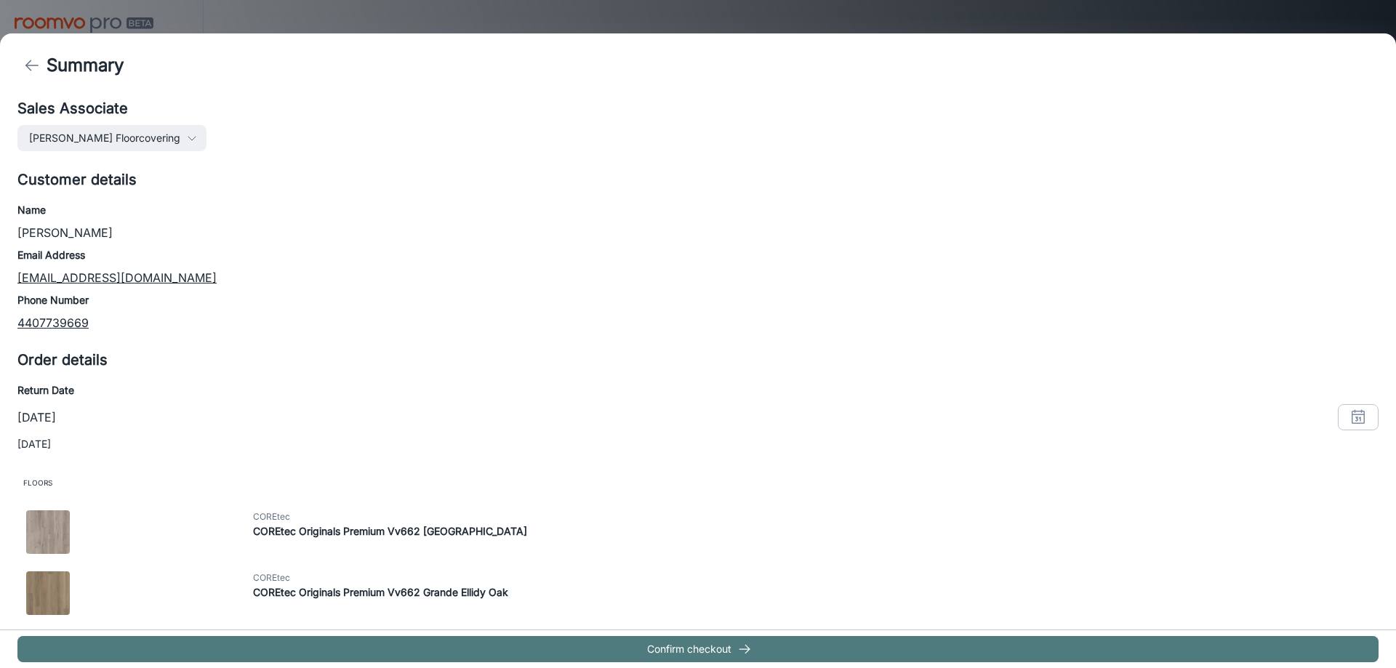
click at [733, 647] on button "Confirm checkout" at bounding box center [697, 649] width 1361 height 26
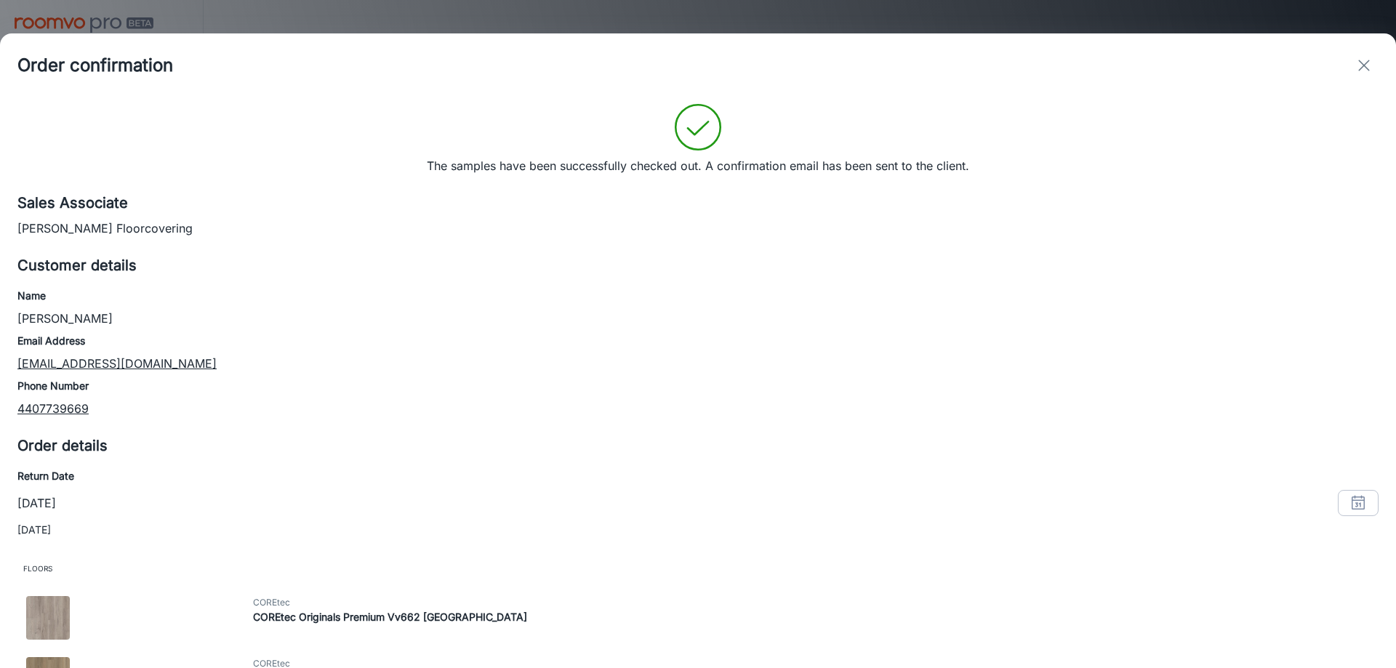
click at [1369, 65] on button "exit" at bounding box center [1364, 65] width 29 height 29
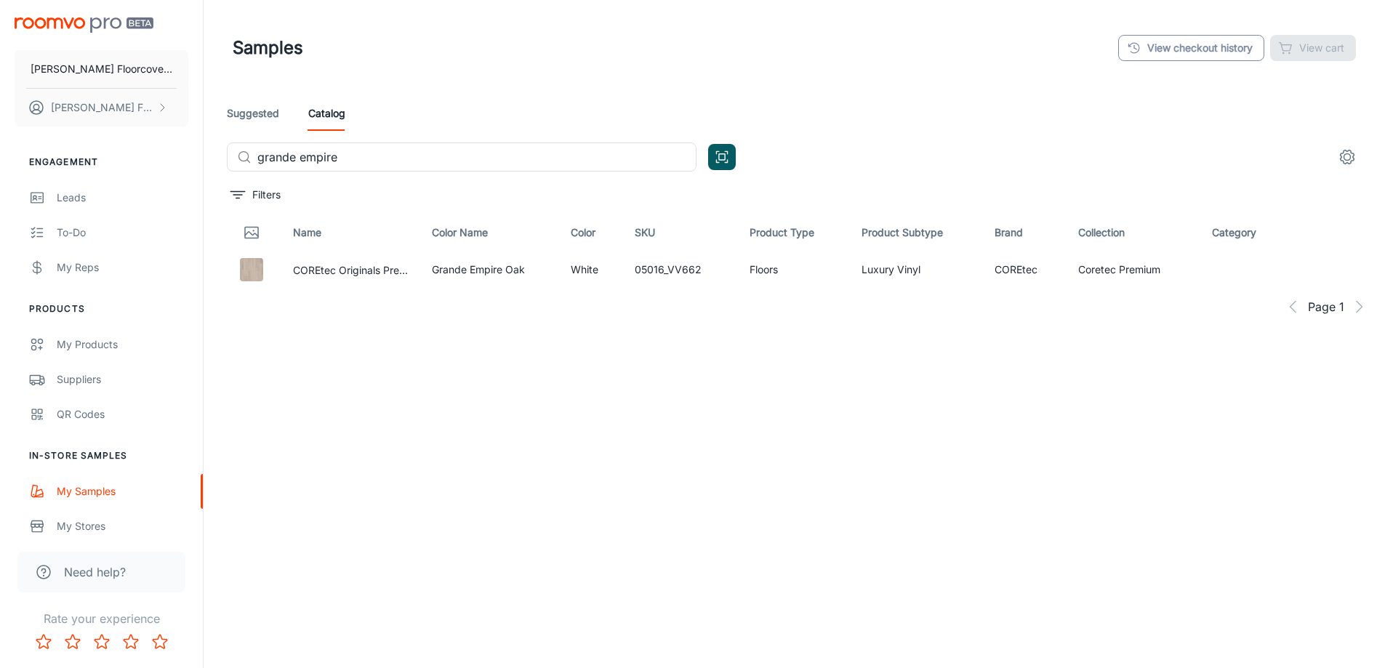
click at [1228, 51] on link "View checkout history" at bounding box center [1191, 48] width 146 height 26
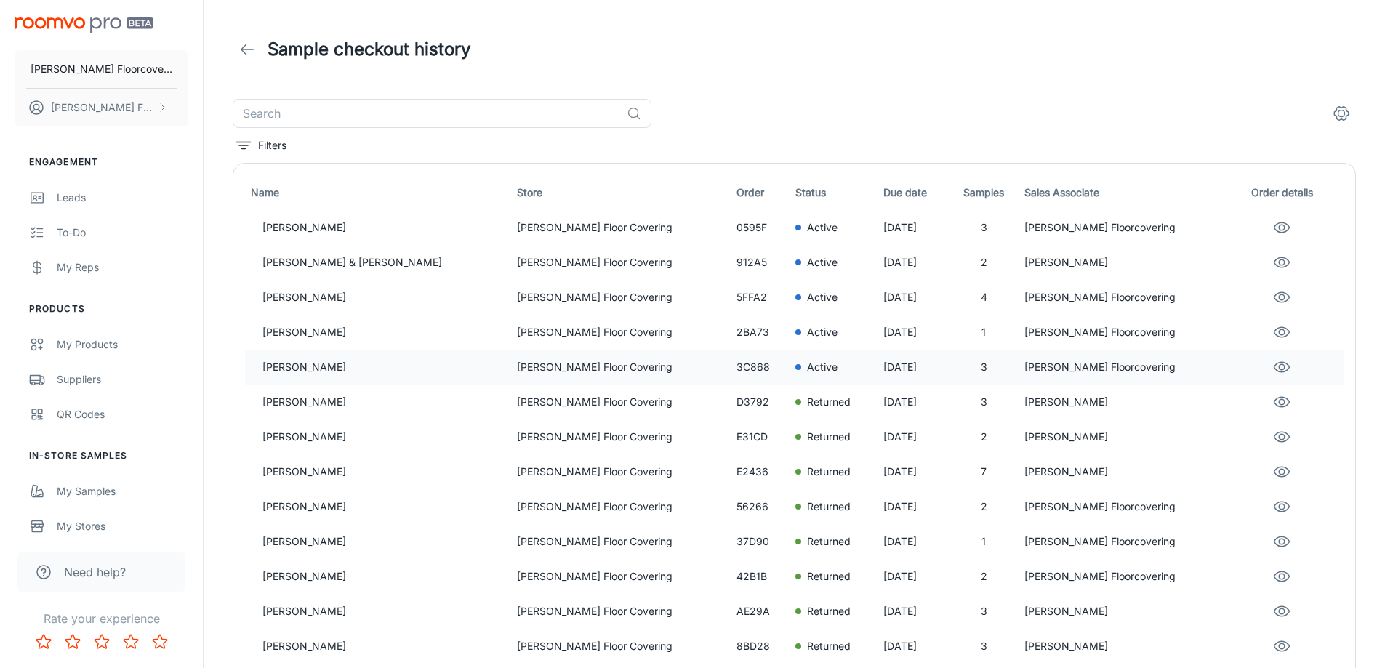
click at [1078, 366] on p "[PERSON_NAME] Floorcovering" at bounding box center [1126, 367] width 202 height 16
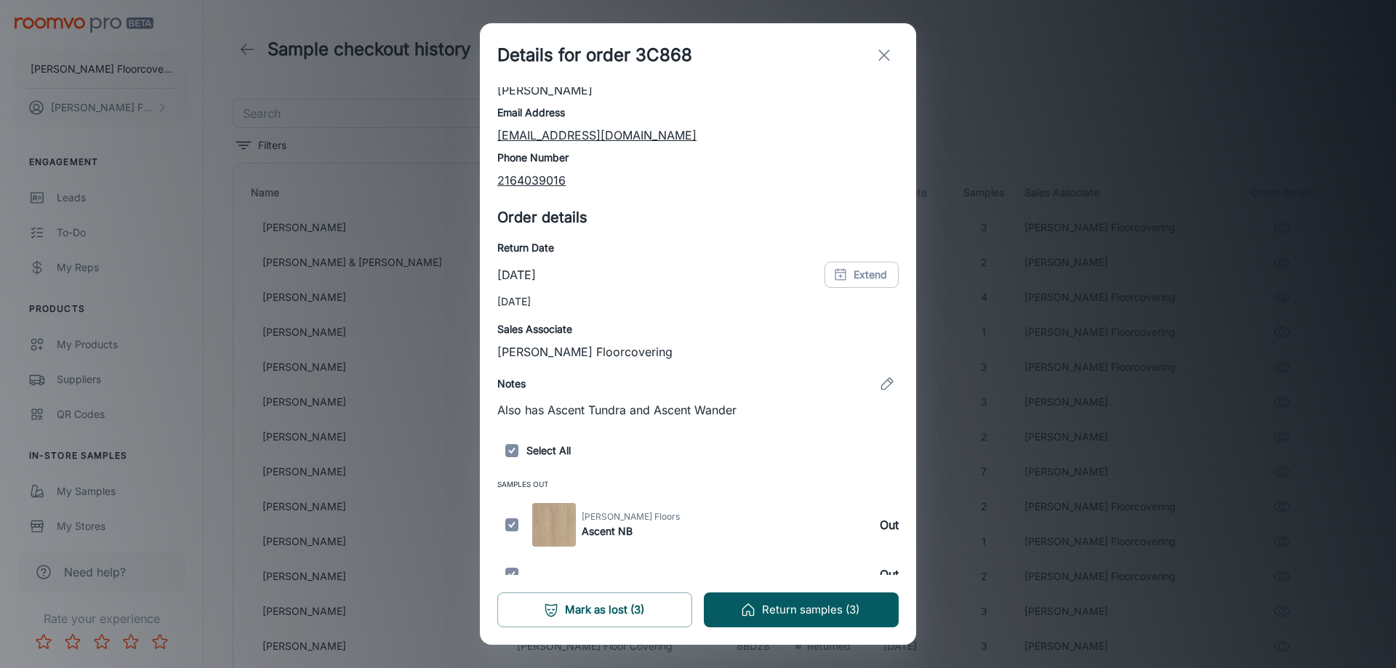
scroll to position [132, 0]
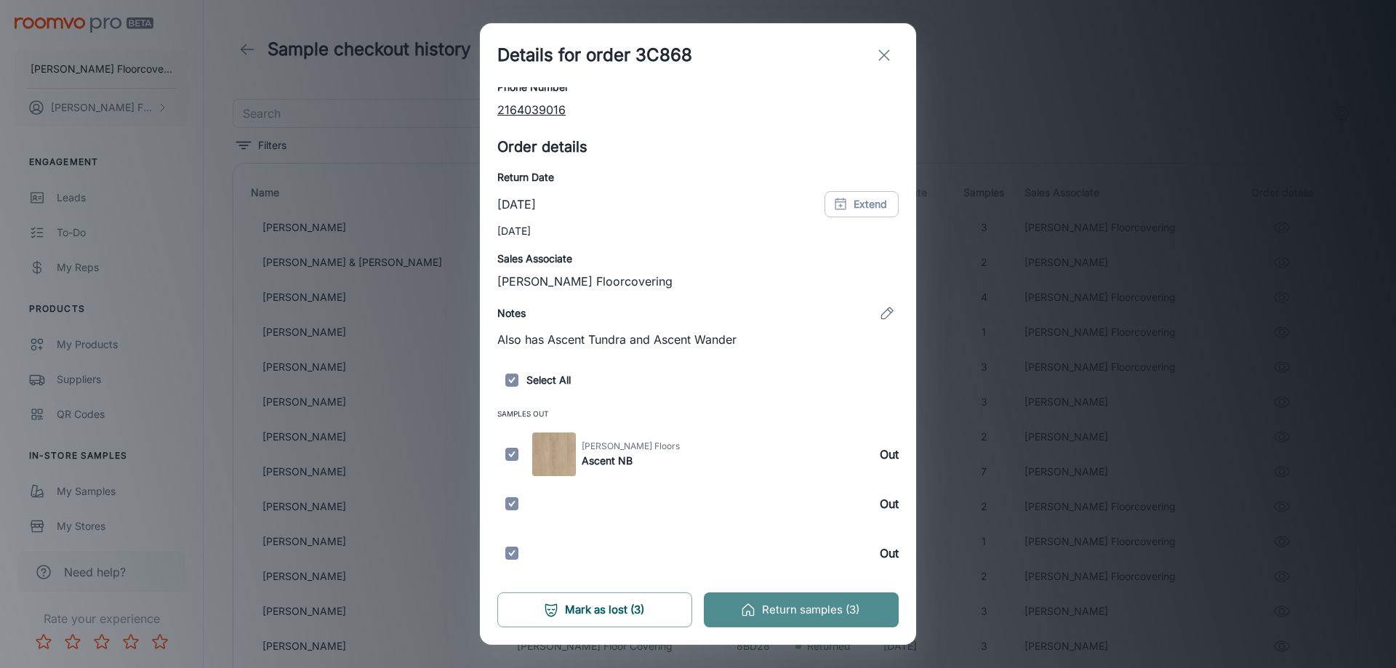
click at [796, 614] on button "Return samples (3)" at bounding box center [801, 610] width 195 height 35
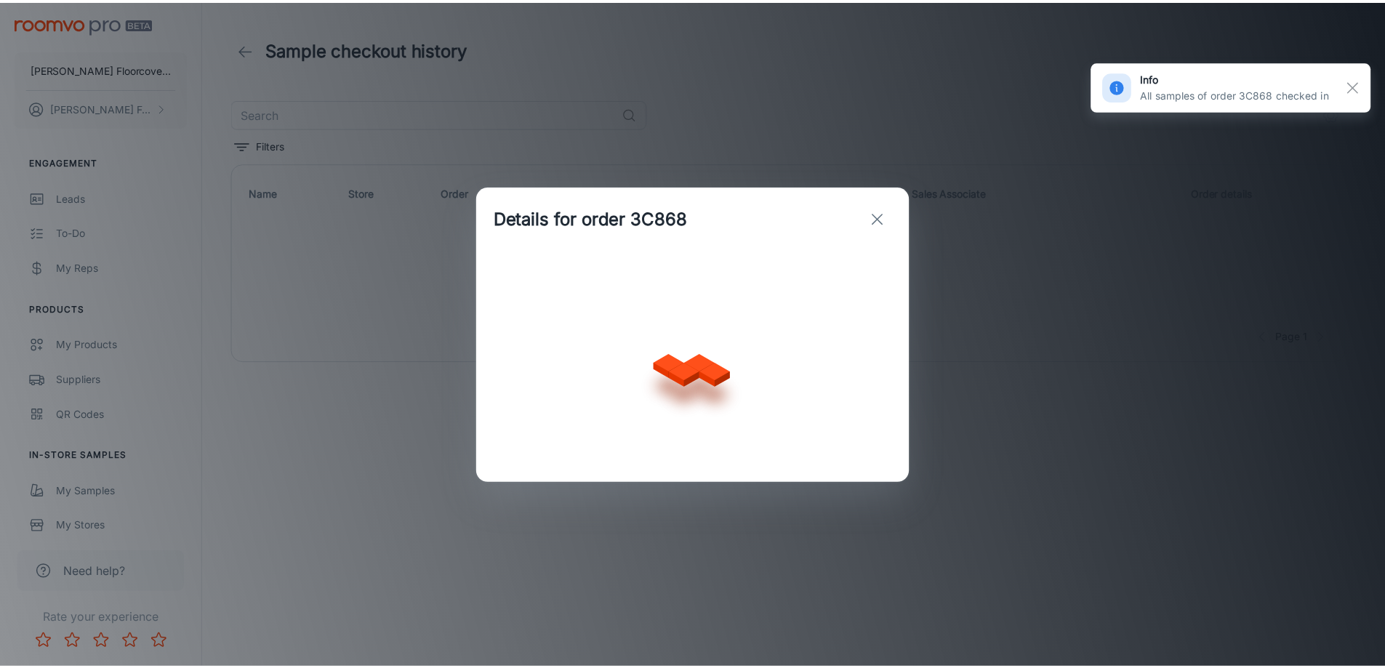
scroll to position [0, 0]
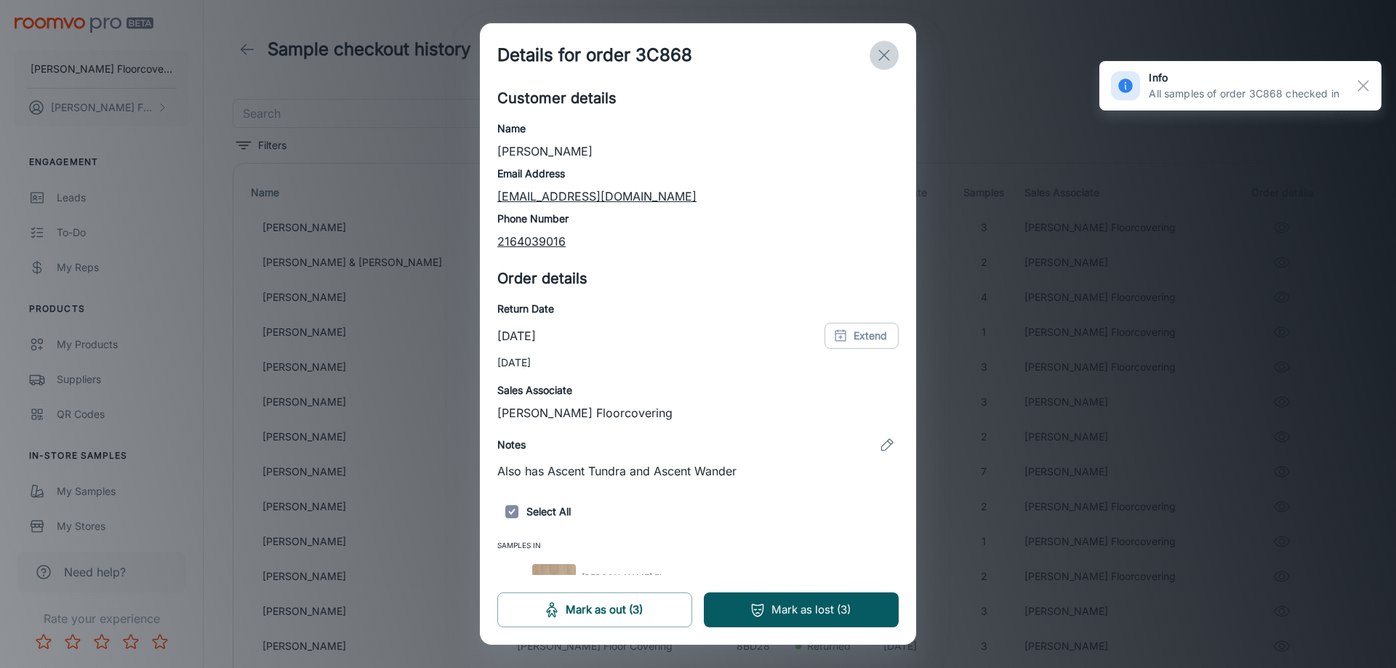
click at [889, 57] on icon "exit" at bounding box center [884, 55] width 17 height 17
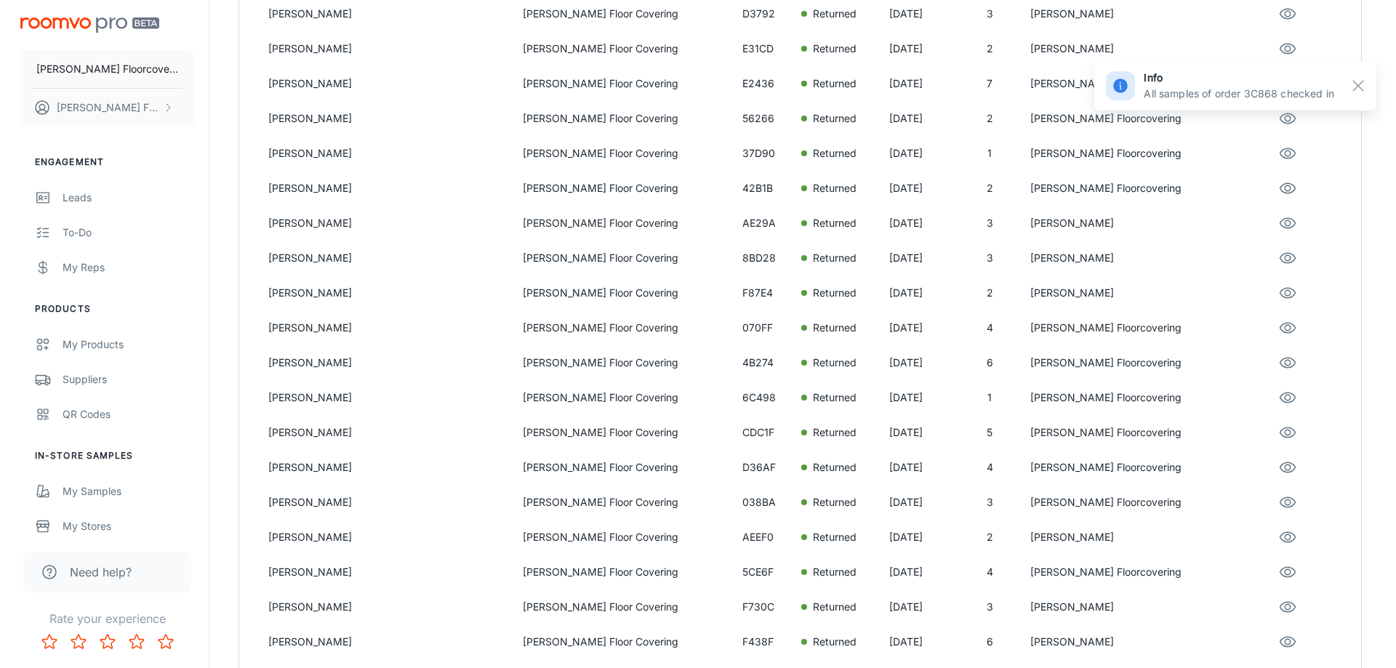
scroll to position [436, 0]
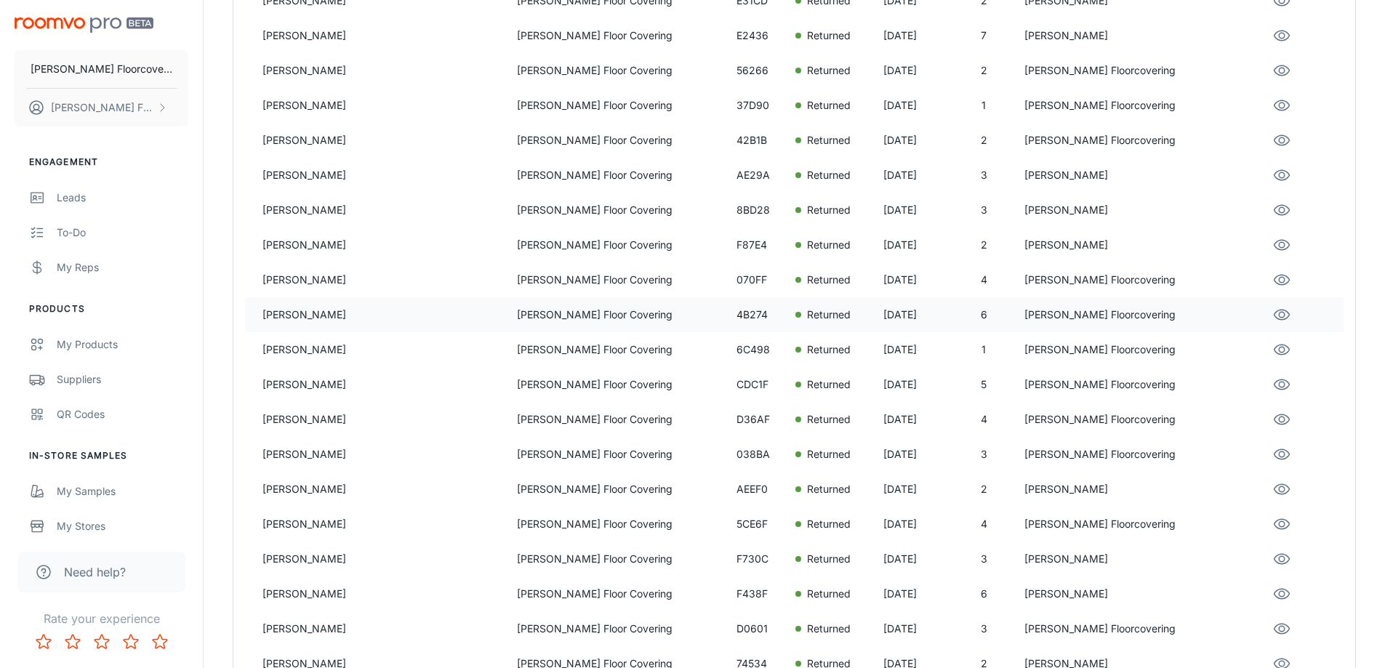
click at [332, 319] on p "[PERSON_NAME]" at bounding box center [384, 315] width 243 height 16
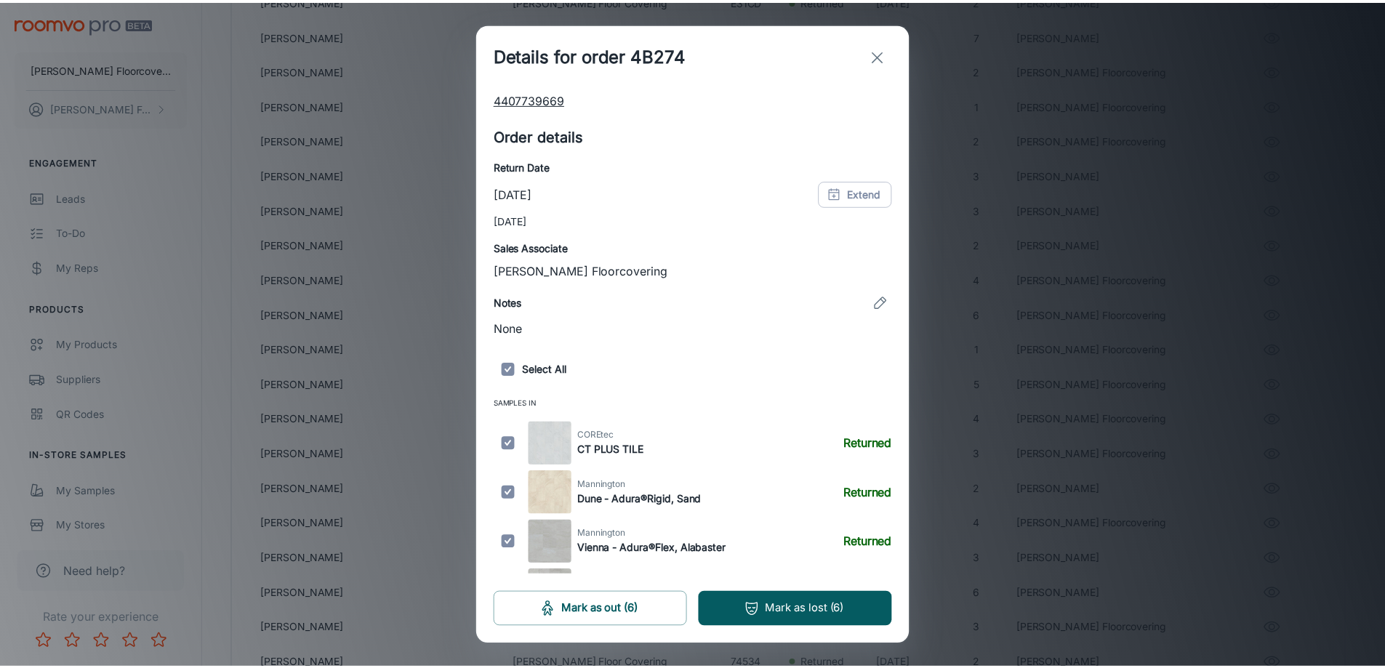
scroll to position [145, 0]
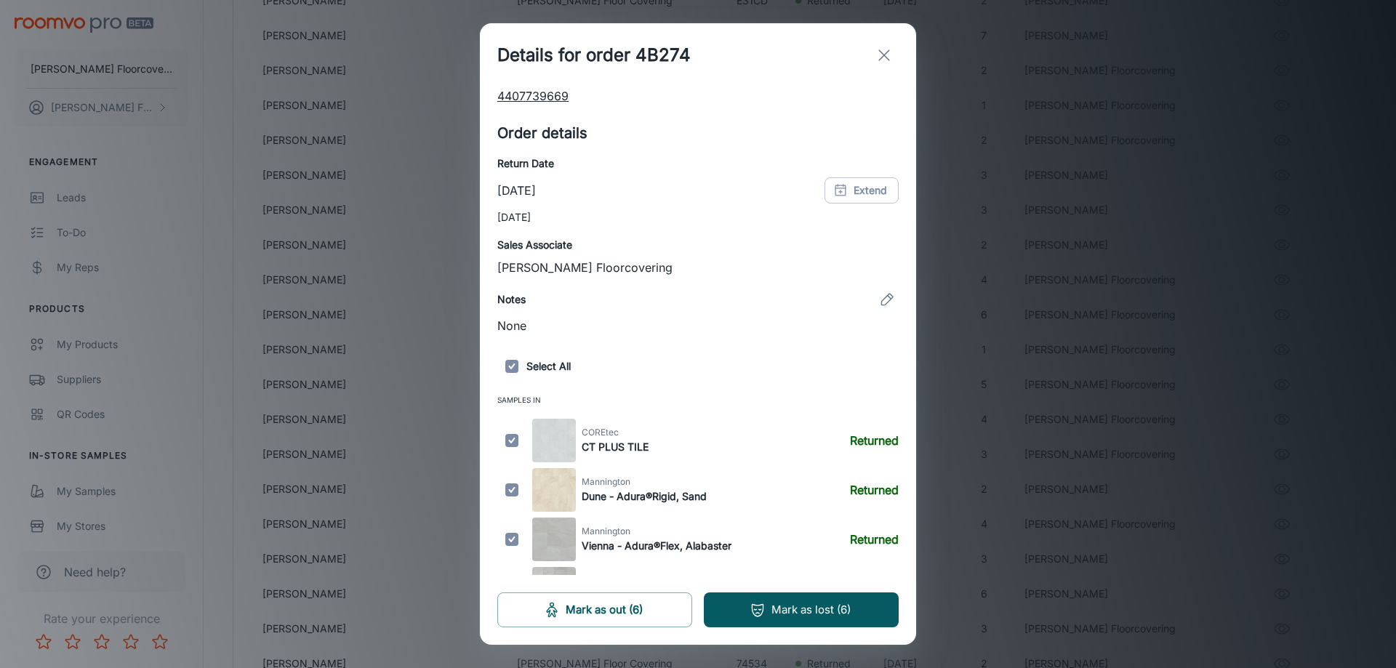
click at [873, 55] on button "exit" at bounding box center [884, 55] width 29 height 29
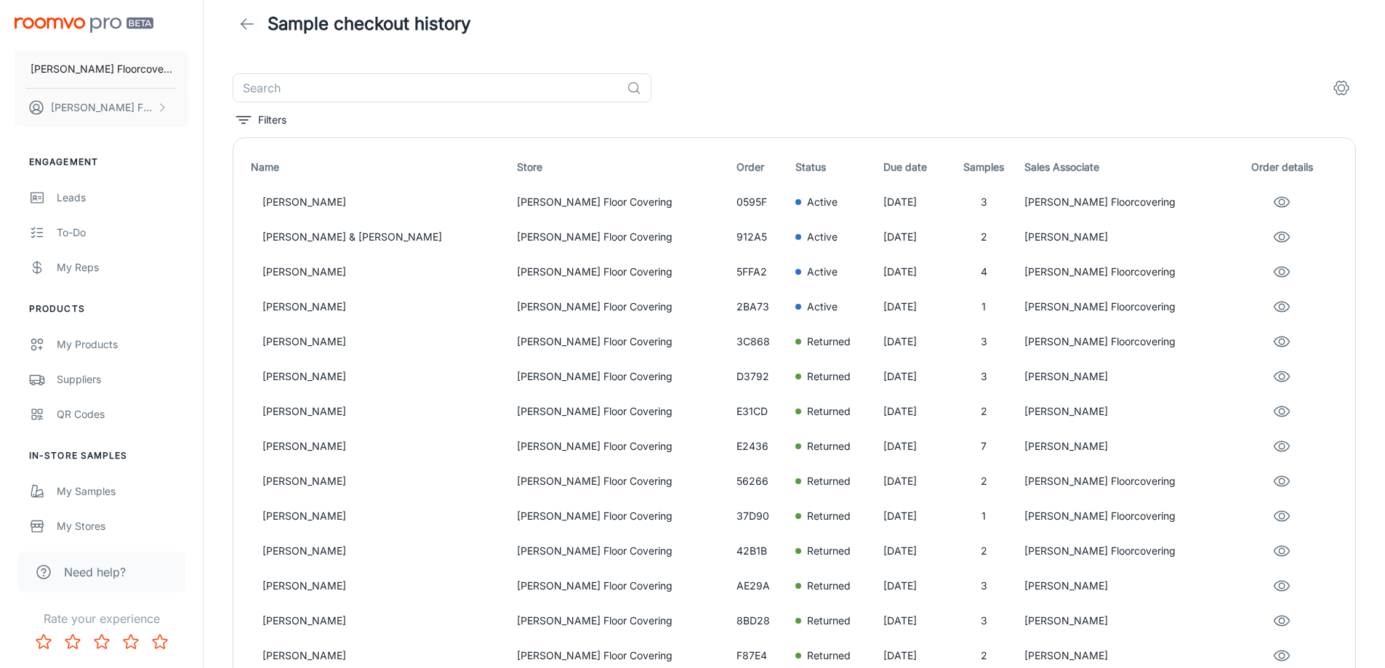
scroll to position [0, 0]
